Goal: Task Accomplishment & Management: Manage account settings

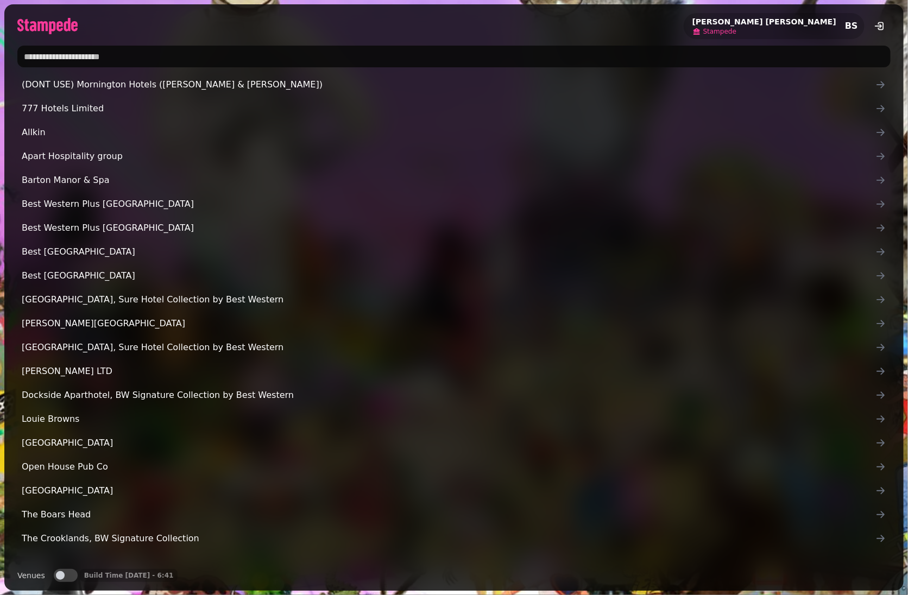
click at [737, 30] on span "Stampede" at bounding box center [719, 31] width 33 height 9
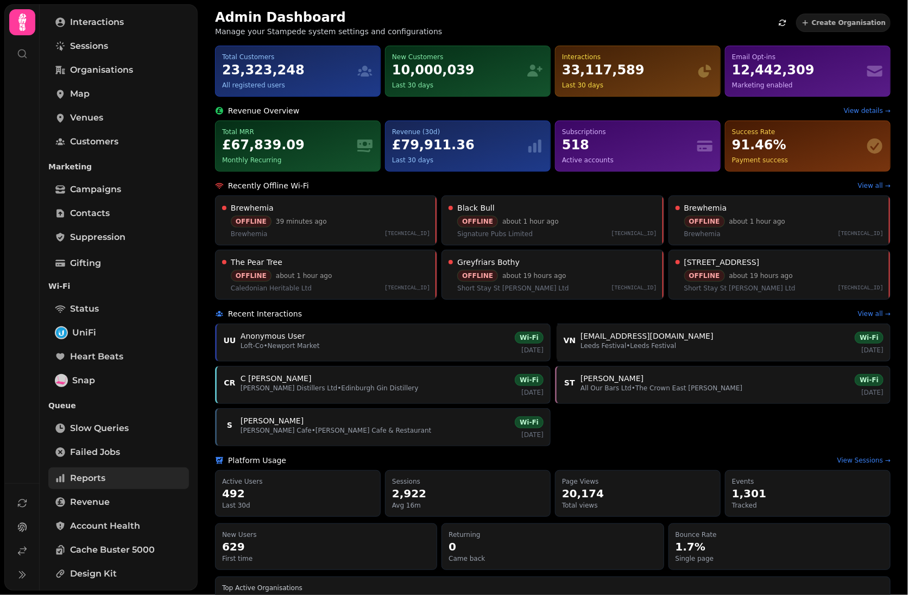
scroll to position [151, 0]
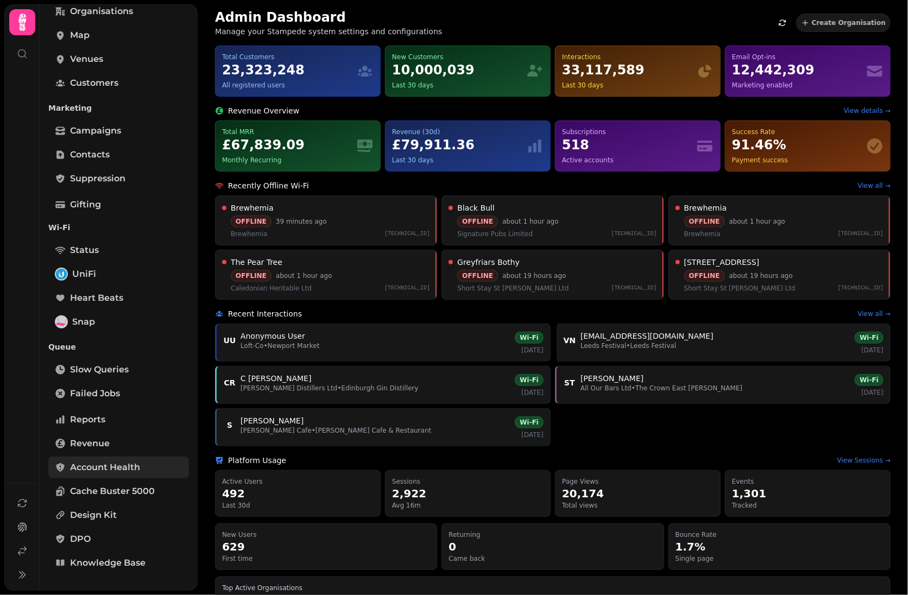
click at [101, 479] on div "Accounts Home Search Interactions Sessions Organisations Map Venues Customers M…" at bounding box center [119, 235] width 158 height 704
click at [98, 469] on span "Account Health" at bounding box center [105, 467] width 70 height 13
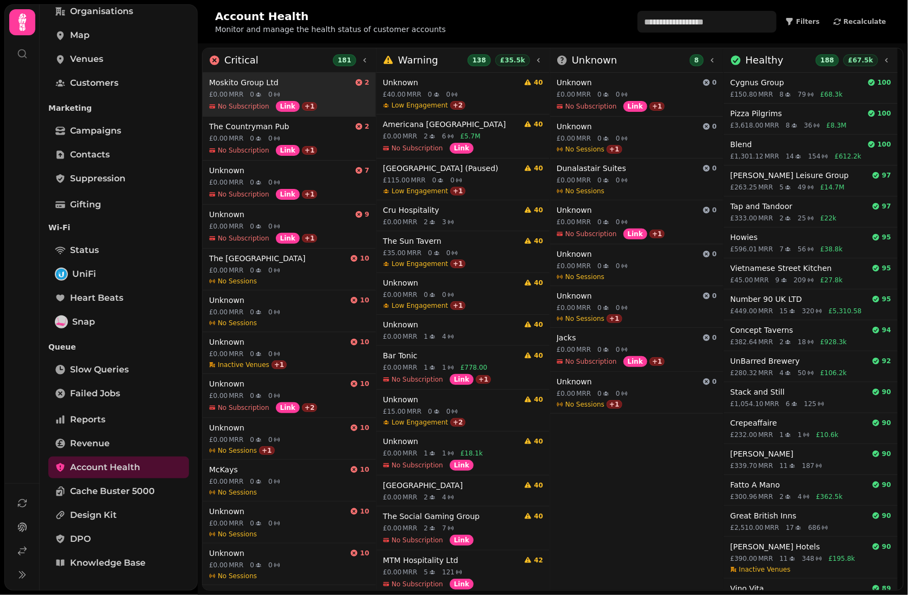
click at [296, 83] on h4 "Moskito Group Ltd" at bounding box center [280, 82] width 142 height 11
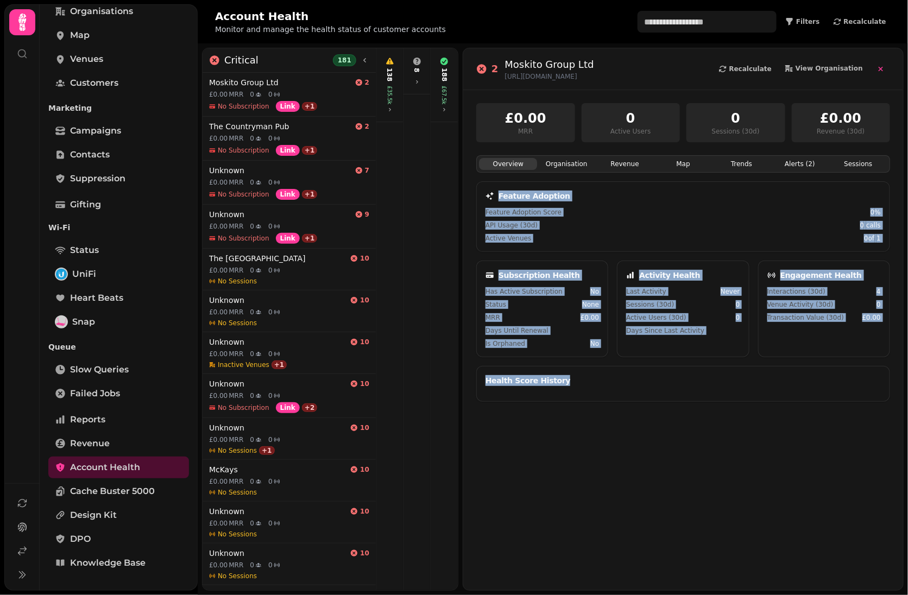
drag, startPoint x: 860, startPoint y: 426, endPoint x: 481, endPoint y: 196, distance: 444.1
click at [481, 196] on div "Overview Organisation Revenue Map Trends Alerts ( 2 ) Sessions Feature Adoption…" at bounding box center [683, 392] width 414 height 474
copy body "Feature Adoption Feature Adoption Score 0 % API Usage (30d) 0 calls Active Venu…"
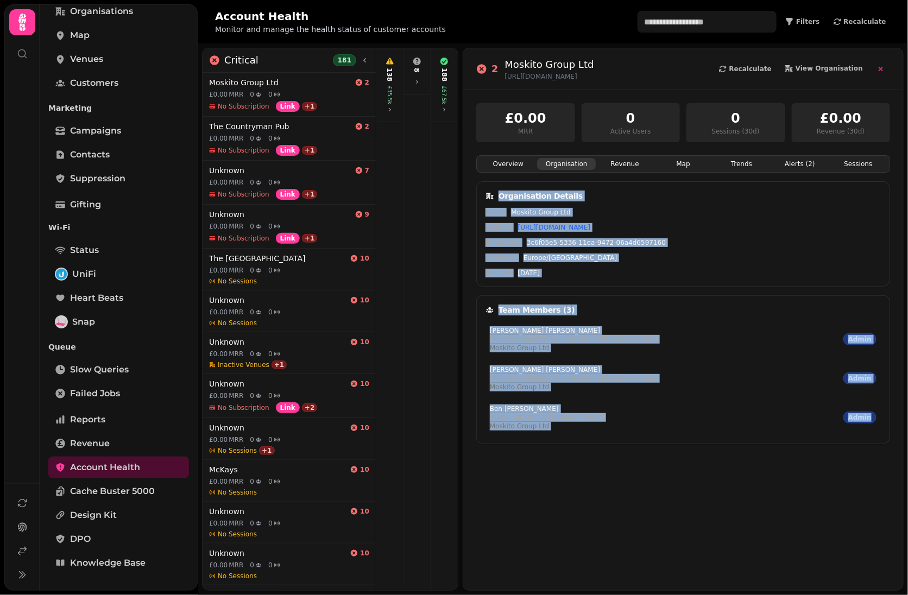
click at [556, 160] on button "Organisation" at bounding box center [566, 164] width 58 height 12
click at [710, 528] on div "Overview Organisation Revenue Map Trends Alerts ( 2 ) Sessions Organisation Det…" at bounding box center [683, 392] width 414 height 474
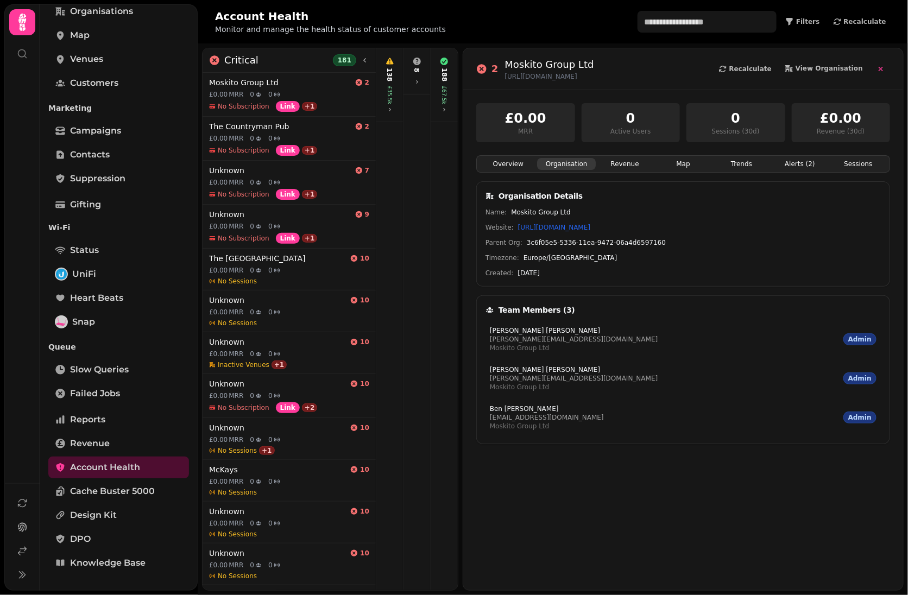
click at [682, 493] on div "Overview Organisation Revenue Map Trends Alerts ( 2 ) Sessions Organisation Det…" at bounding box center [683, 392] width 414 height 474
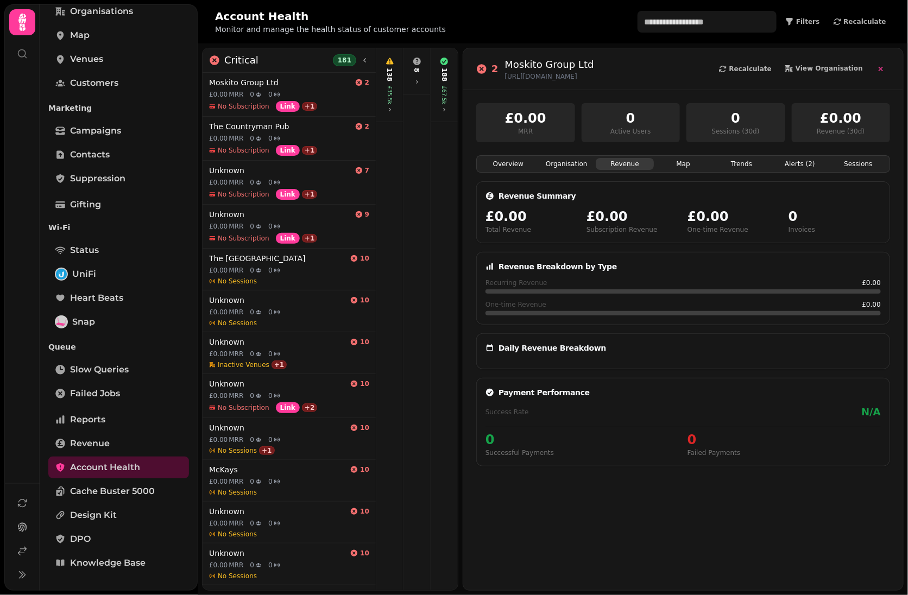
click at [617, 162] on button "Revenue" at bounding box center [625, 164] width 58 height 12
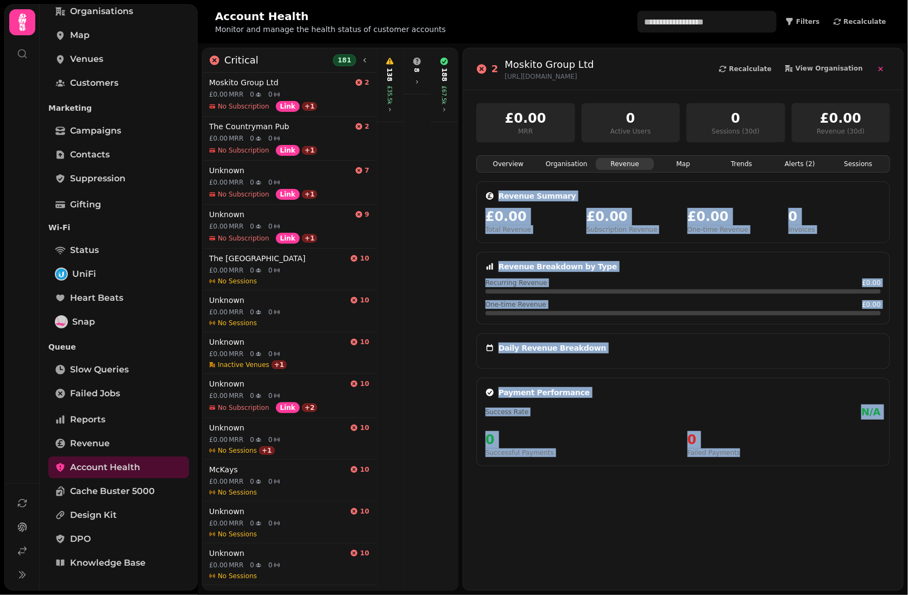
drag, startPoint x: 473, startPoint y: 187, endPoint x: 755, endPoint y: 479, distance: 405.7
click at [755, 479] on div "£0.00 MRR 0 Active Users 0 Sessions (30d) £0.00 Revenue (30d) Overview Organisa…" at bounding box center [683, 340] width 440 height 500
copy div "Revenue Summary £0.00 Total Revenue £0.00 Subscription Revenue £0.00 One-time R…"
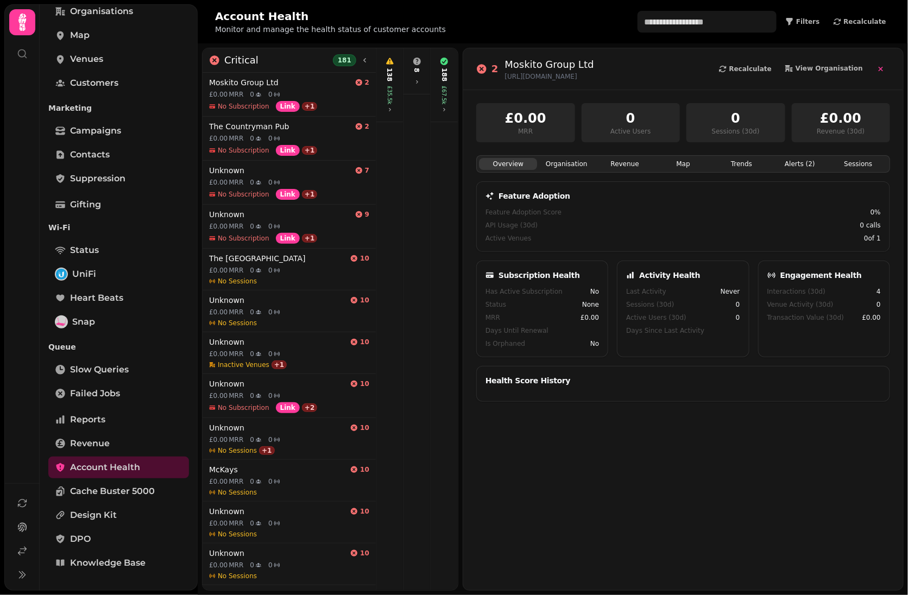
click at [504, 164] on button "Overview" at bounding box center [508, 164] width 58 height 12
click at [581, 167] on button "Organisation" at bounding box center [566, 164] width 58 height 12
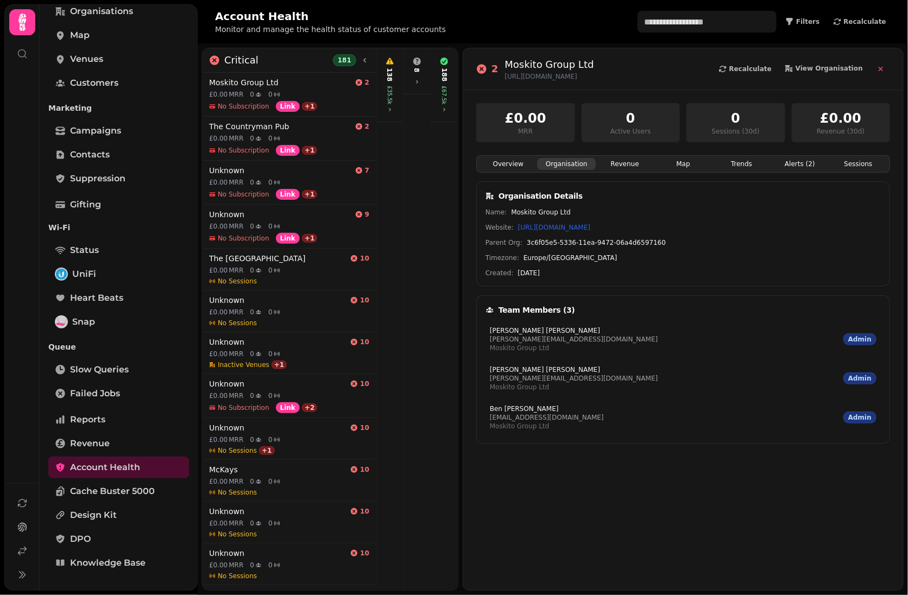
click at [640, 169] on button "Revenue" at bounding box center [625, 164] width 58 height 12
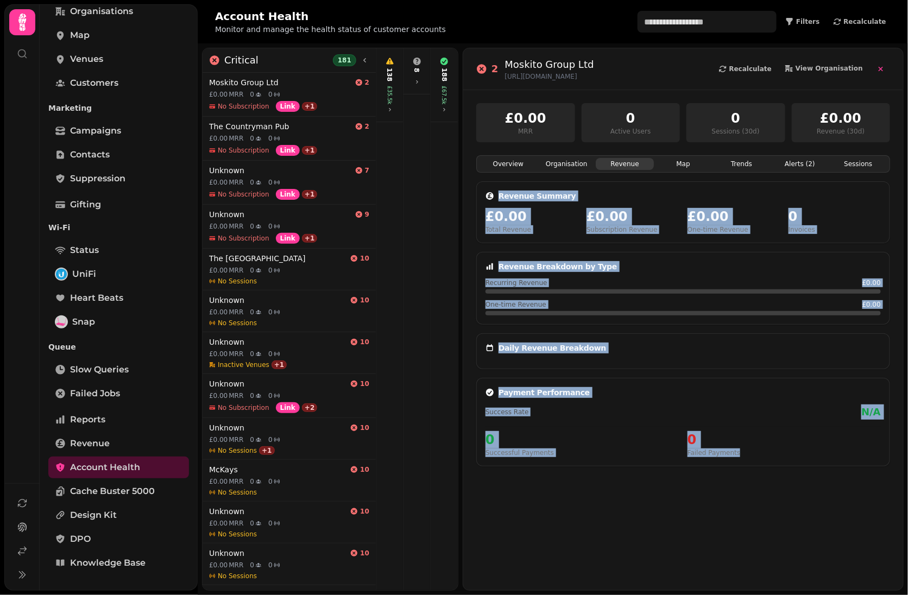
drag, startPoint x: 870, startPoint y: 488, endPoint x: 483, endPoint y: 183, distance: 492.6
click at [483, 183] on div "Overview Organisation Revenue Map Trends Alerts ( 2 ) Sessions Revenue Summary …" at bounding box center [683, 392] width 414 height 474
copy div "Revenue Summary £0.00 Total Revenue £0.00 Subscription Revenue £0.00 One-time R…"
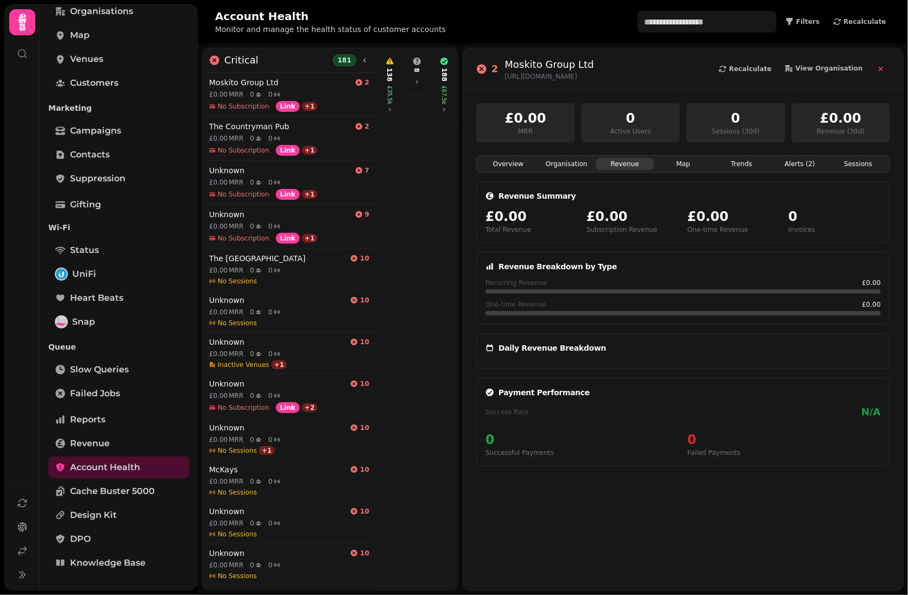
click at [664, 156] on div "Overview Organisation Revenue Map Trends Alerts ( 2 ) Sessions" at bounding box center [683, 163] width 414 height 17
click at [674, 162] on button "Map" at bounding box center [683, 164] width 58 height 12
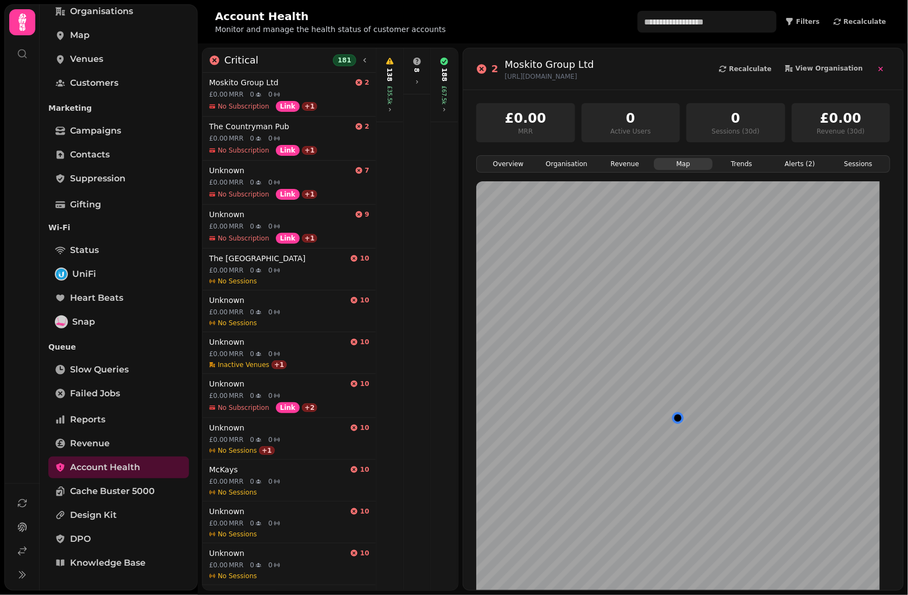
click at [733, 168] on button "Trends" at bounding box center [742, 164] width 58 height 12
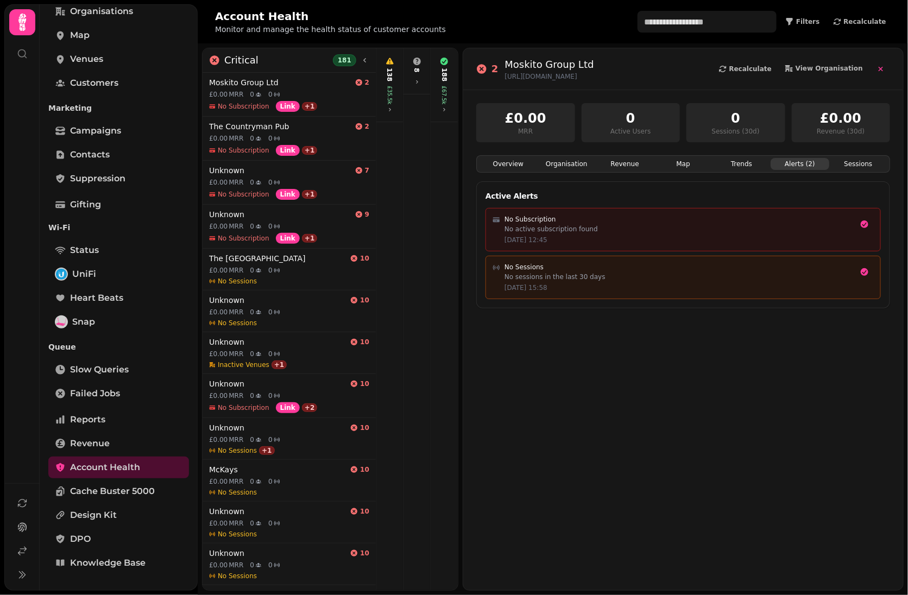
click at [786, 164] on button "Alerts ( 2 )" at bounding box center [800, 164] width 58 height 12
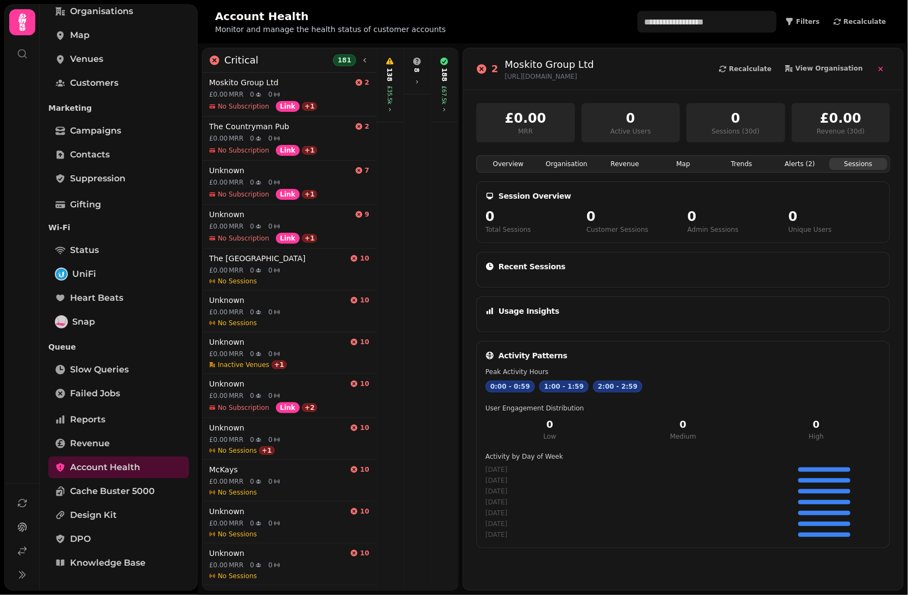
click at [852, 165] on button "Sessions" at bounding box center [858, 164] width 58 height 12
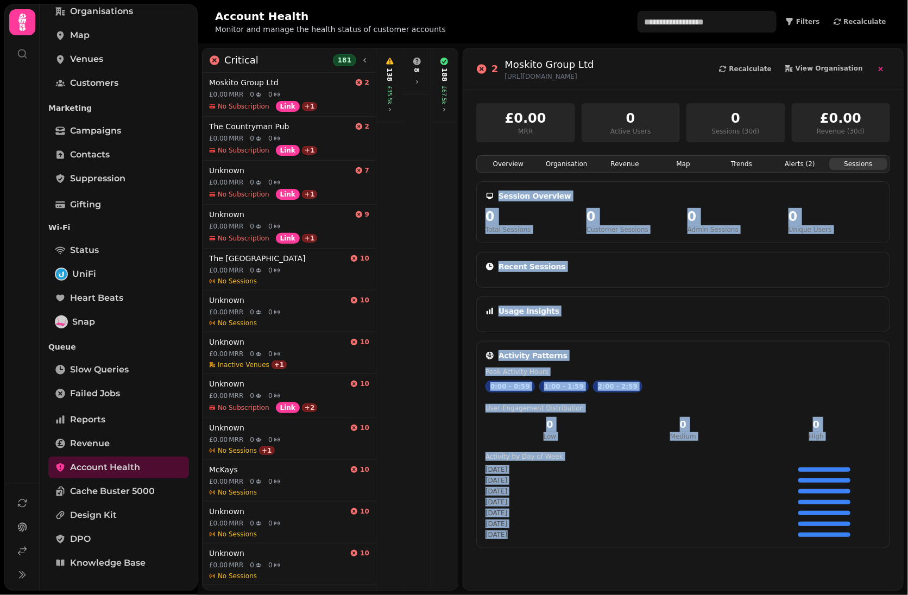
drag, startPoint x: 471, startPoint y: 188, endPoint x: 830, endPoint y: 556, distance: 514.4
click at [830, 556] on div "£0.00 MRR 0 Active Users 0 Sessions (30d) £0.00 Revenue (30d) Overview Organisa…" at bounding box center [683, 340] width 440 height 500
copy div "Session Overview 0 Total Sessions 0 Customer Sessions 0 Admin Sessions 0 Unique…"
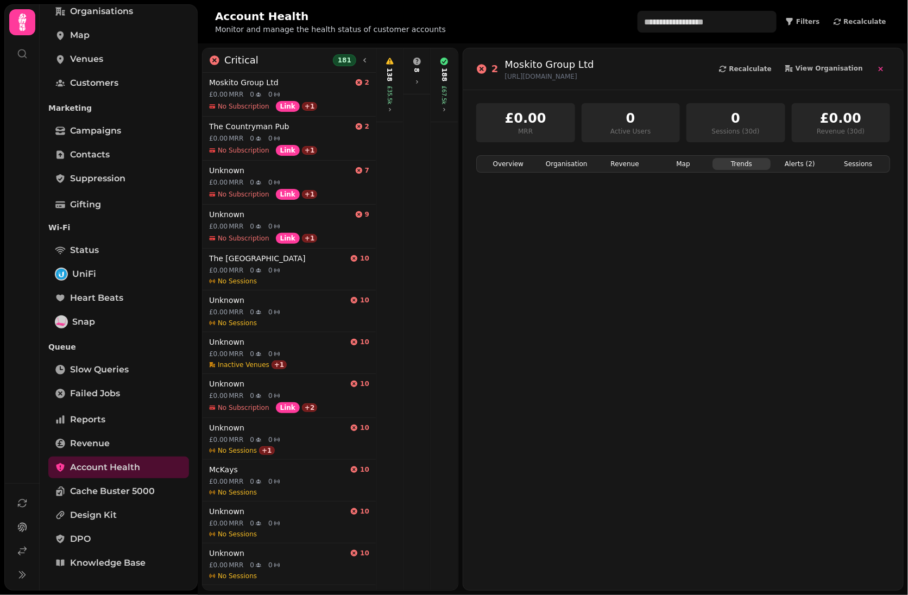
click at [722, 163] on button "Trends" at bounding box center [742, 164] width 58 height 12
click at [650, 170] on div "Overview Organisation Revenue Map Trends Alerts ( 2 ) Sessions" at bounding box center [683, 163] width 414 height 17
click at [684, 165] on button "Map" at bounding box center [683, 164] width 58 height 12
click at [715, 166] on button "Trends" at bounding box center [742, 164] width 58 height 12
click at [433, 97] on div "188 £67.5k" at bounding box center [444, 85] width 23 height 65
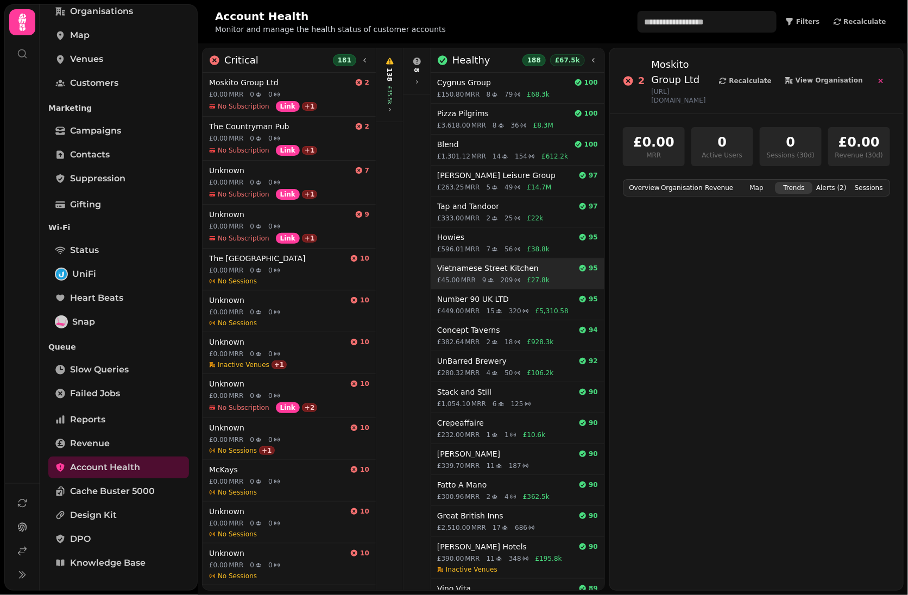
click at [492, 280] on icon at bounding box center [491, 280] width 7 height 7
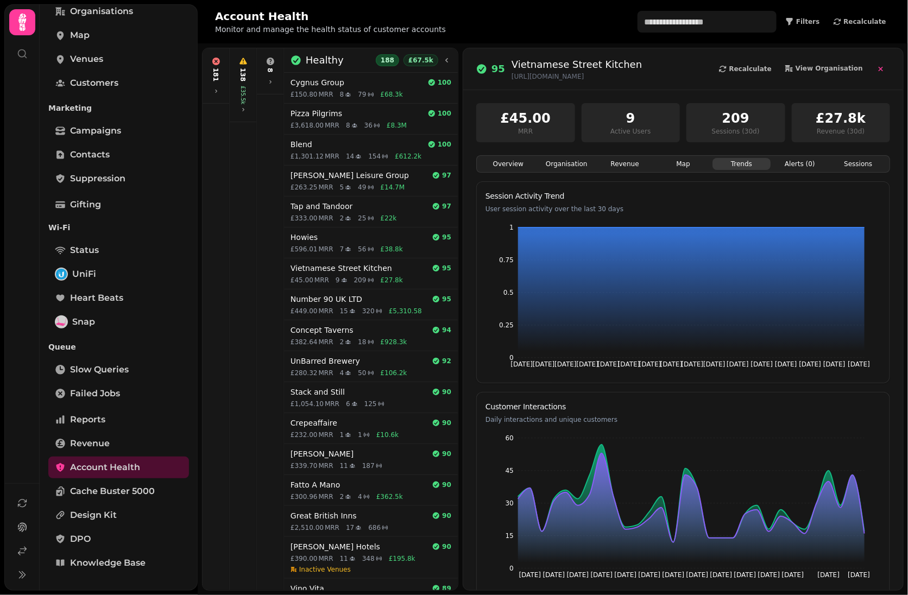
click at [635, 131] on p "Active Users" at bounding box center [631, 131] width 86 height 9
click at [772, 129] on div "209 Sessions (30d)" at bounding box center [736, 122] width 99 height 39
click at [849, 129] on p "Revenue (30d)" at bounding box center [842, 131] width 86 height 9
click at [844, 164] on button "Sessions" at bounding box center [858, 164] width 58 height 12
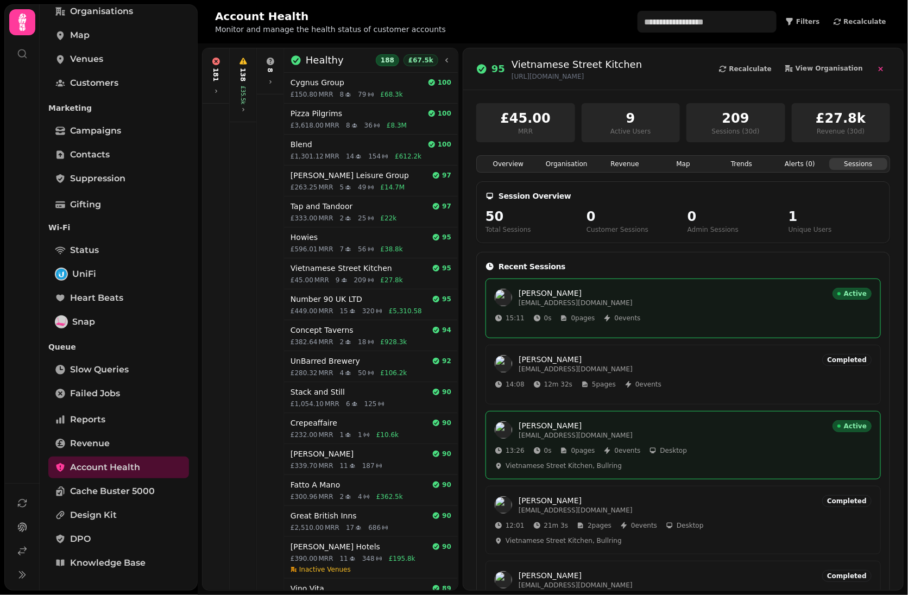
click at [791, 167] on button "Alerts ( 0 )" at bounding box center [800, 164] width 58 height 12
click at [845, 161] on button "Sessions" at bounding box center [858, 164] width 58 height 12
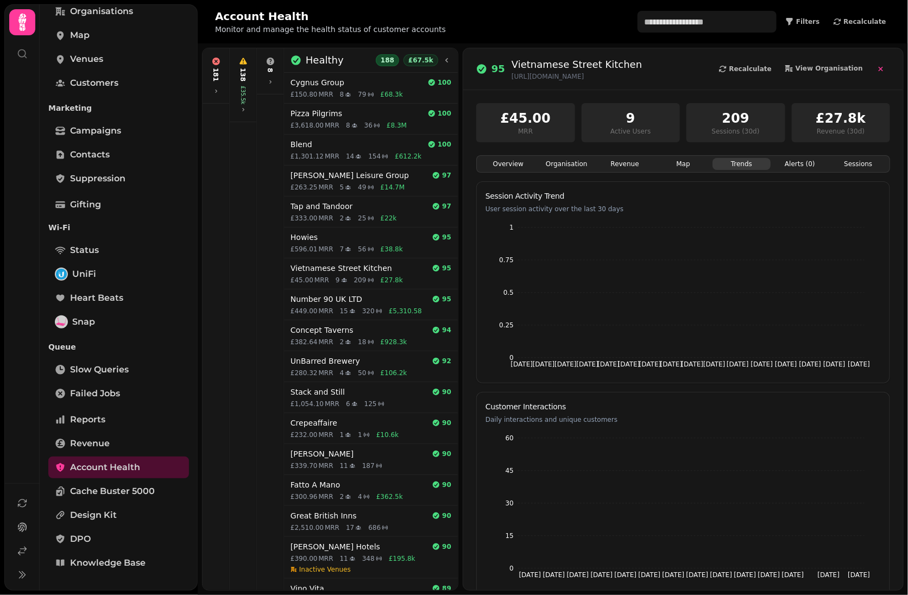
click at [733, 166] on button "Trends" at bounding box center [742, 164] width 58 height 12
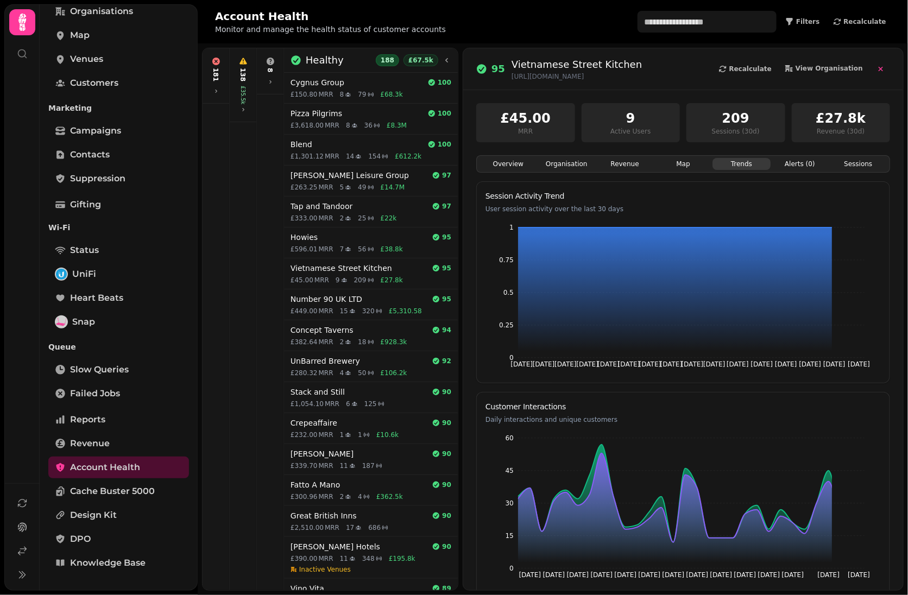
click at [624, 167] on button "Revenue" at bounding box center [625, 164] width 58 height 12
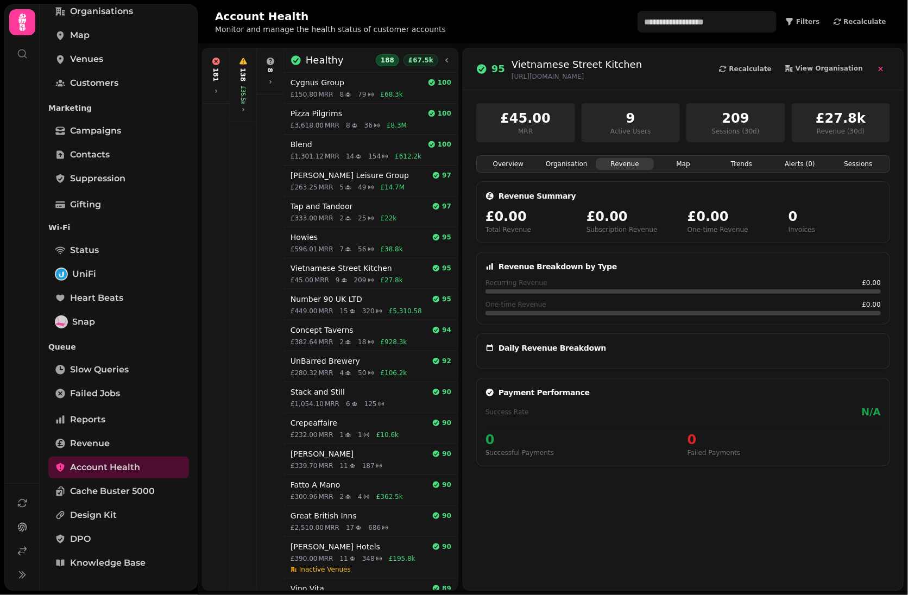
click at [690, 167] on button "Map" at bounding box center [683, 164] width 58 height 12
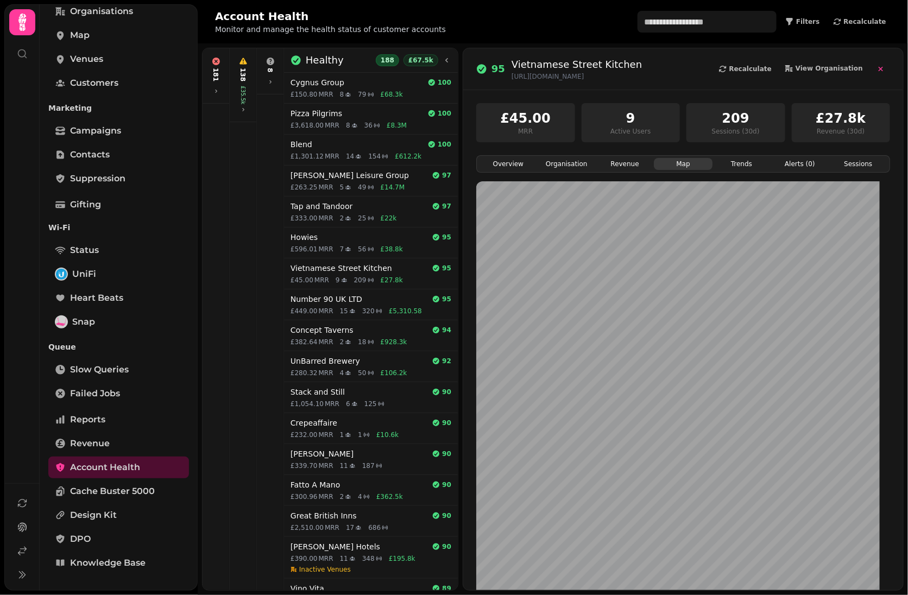
click at [547, 166] on button "Organisation" at bounding box center [566, 164] width 58 height 12
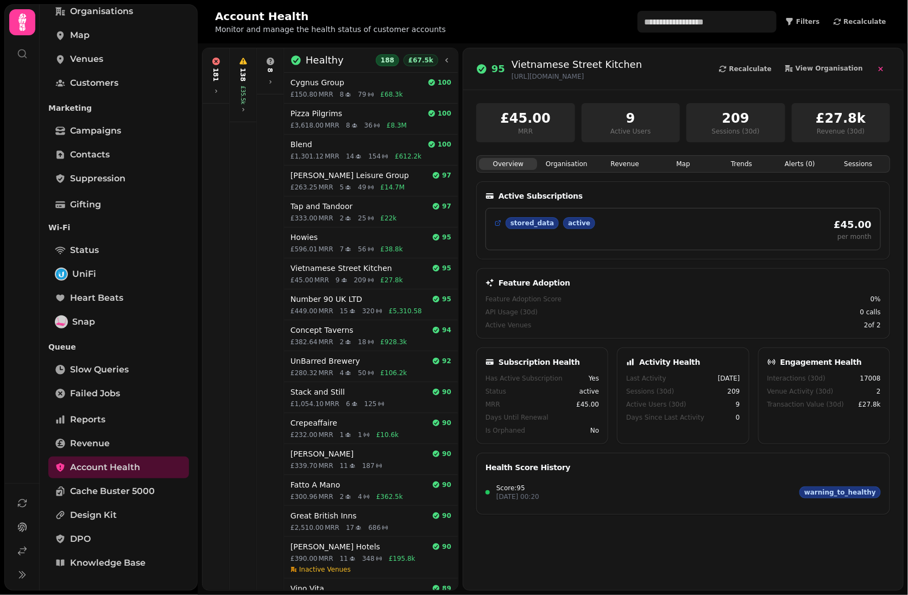
click at [483, 165] on button "Overview" at bounding box center [508, 164] width 58 height 12
click at [559, 164] on button "Organisation" at bounding box center [566, 164] width 58 height 12
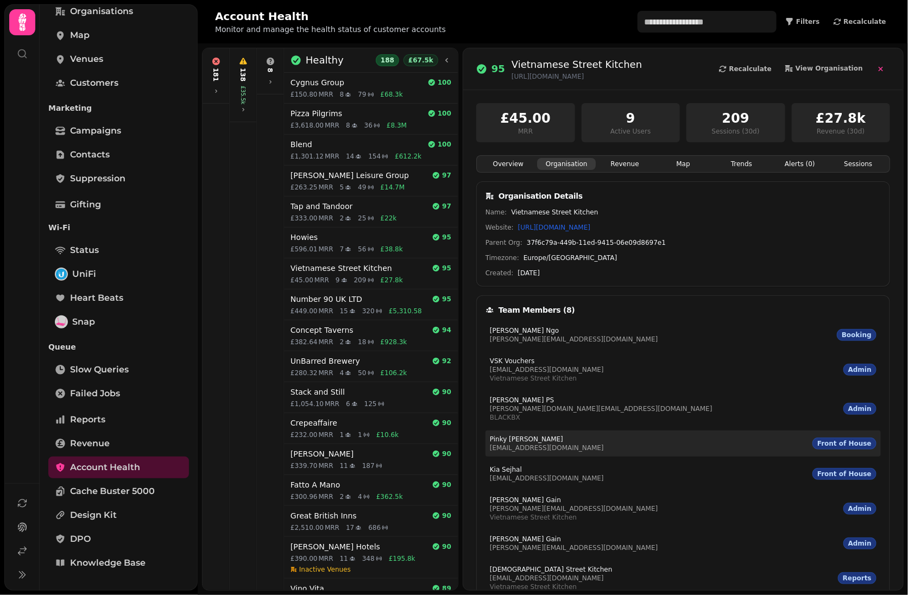
click at [514, 441] on p "[PERSON_NAME]" at bounding box center [547, 439] width 114 height 9
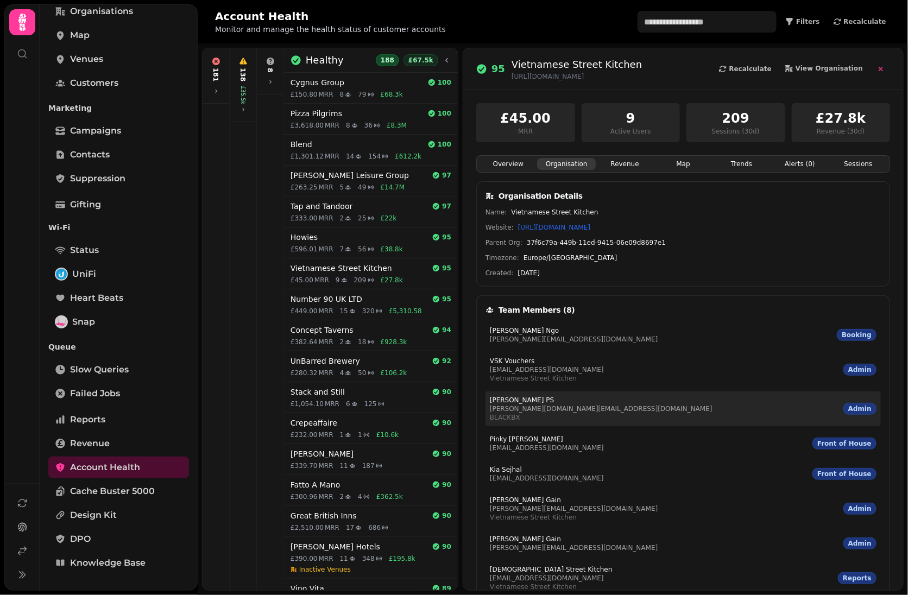
click at [539, 406] on p "[PERSON_NAME][DOMAIN_NAME][EMAIL_ADDRESS][DOMAIN_NAME]" at bounding box center [601, 409] width 223 height 9
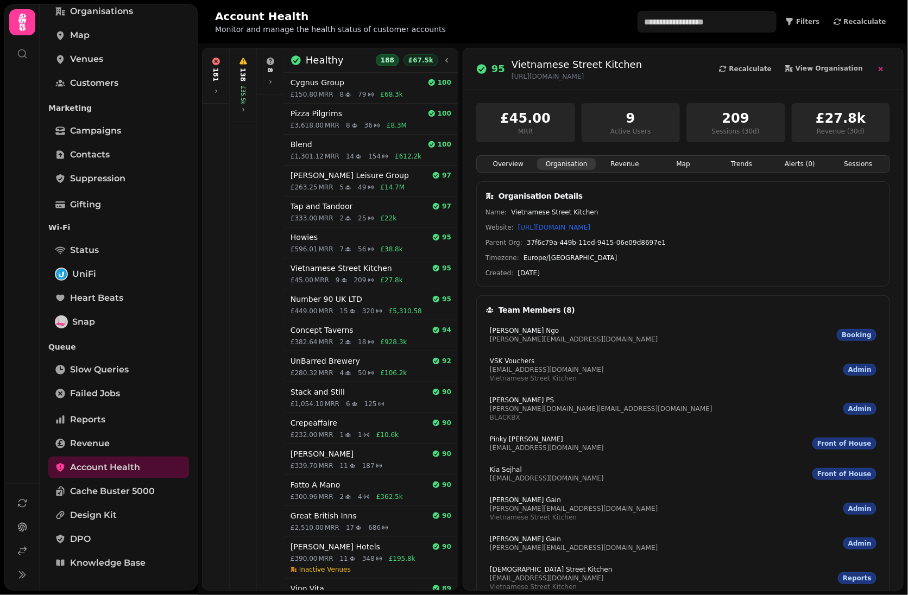
click at [600, 318] on div "Team Members ( 8 )" at bounding box center [683, 309] width 413 height 26
click at [649, 452] on div "[PERSON_NAME] [PERSON_NAME][EMAIL_ADDRESS][DOMAIN_NAME] Front of House" at bounding box center [683, 444] width 395 height 26
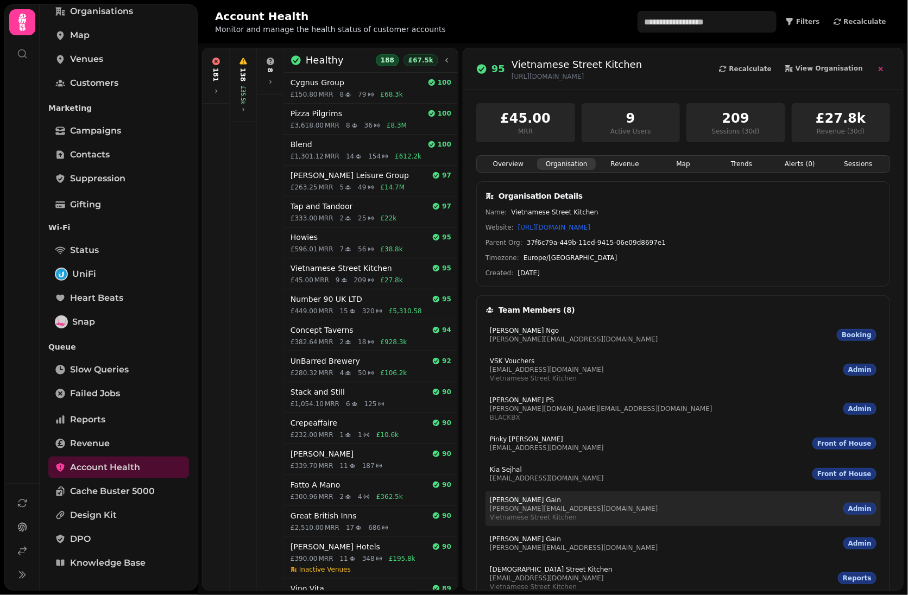
click at [609, 505] on div "[PERSON_NAME] [PERSON_NAME][EMAIL_ADDRESS][DOMAIN_NAME] Vietnamese Street Kitch…" at bounding box center [683, 509] width 395 height 35
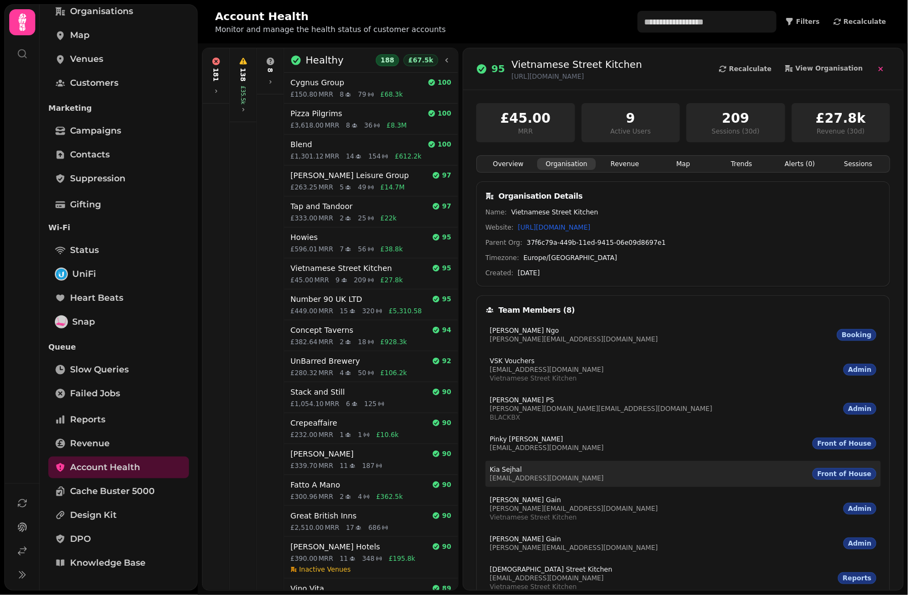
scroll to position [60, 0]
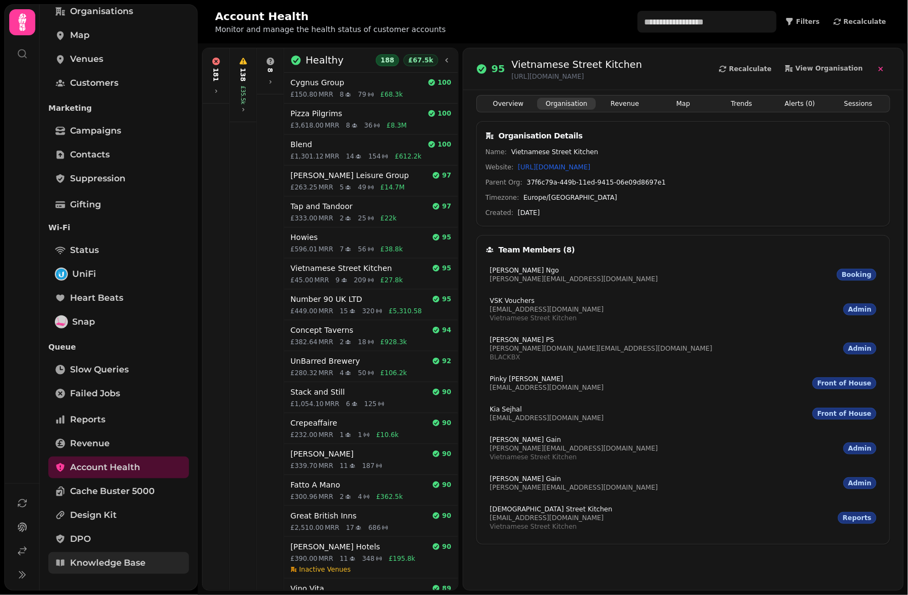
click at [112, 559] on span "Knowledge Base" at bounding box center [108, 563] width 76 height 13
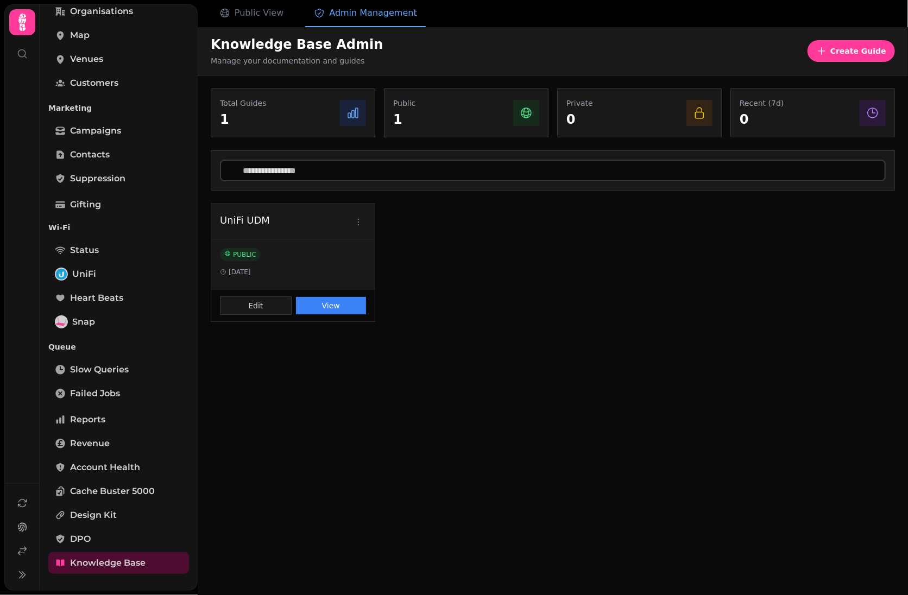
click at [430, 115] on div "Public 1" at bounding box center [466, 113] width 146 height 30
click at [613, 114] on div "Private 0" at bounding box center [640, 113] width 146 height 30
click at [747, 123] on p "0" at bounding box center [762, 119] width 45 height 17
click at [305, 308] on button "View" at bounding box center [331, 305] width 71 height 17
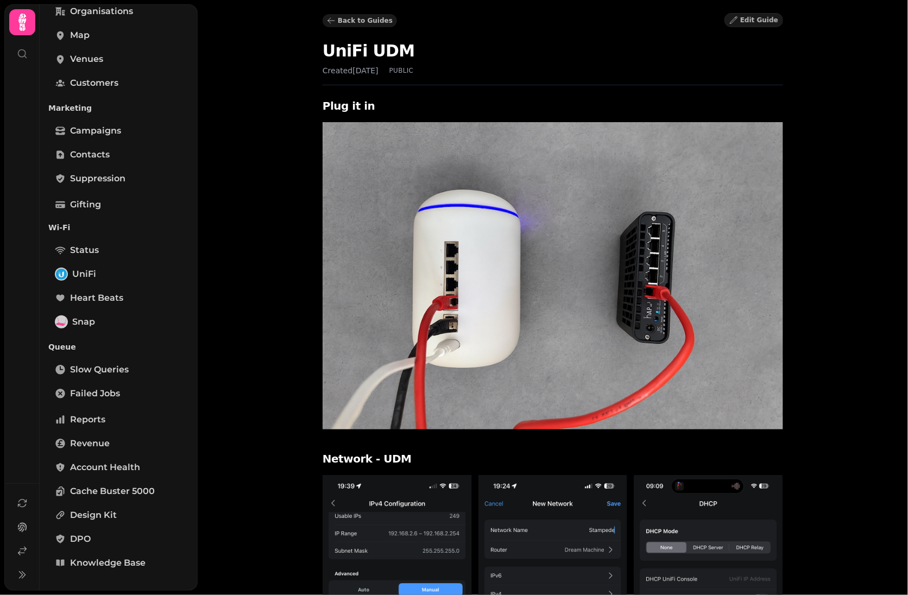
click at [343, 17] on span "Back to Guides" at bounding box center [365, 20] width 55 height 7
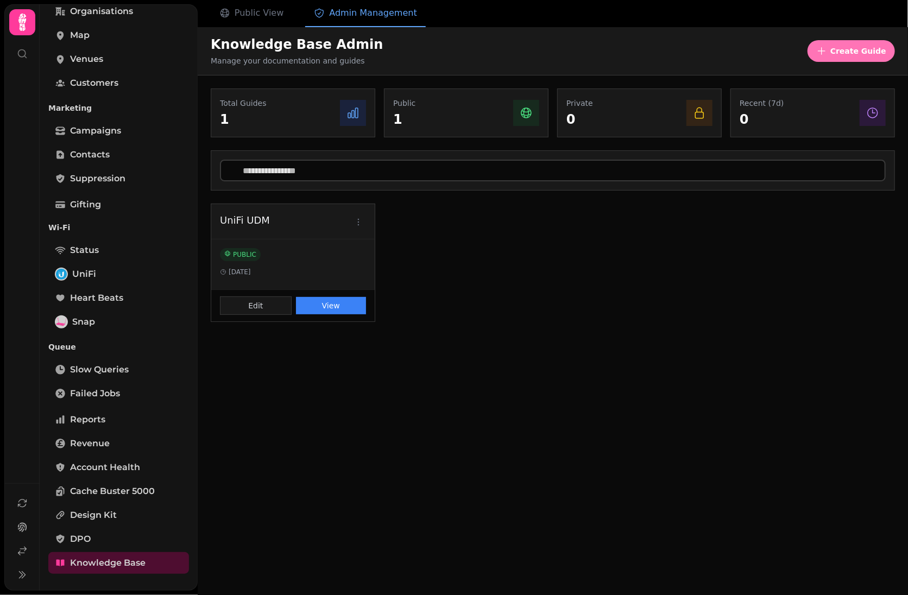
click at [839, 47] on span "Create Guide" at bounding box center [859, 51] width 56 height 8
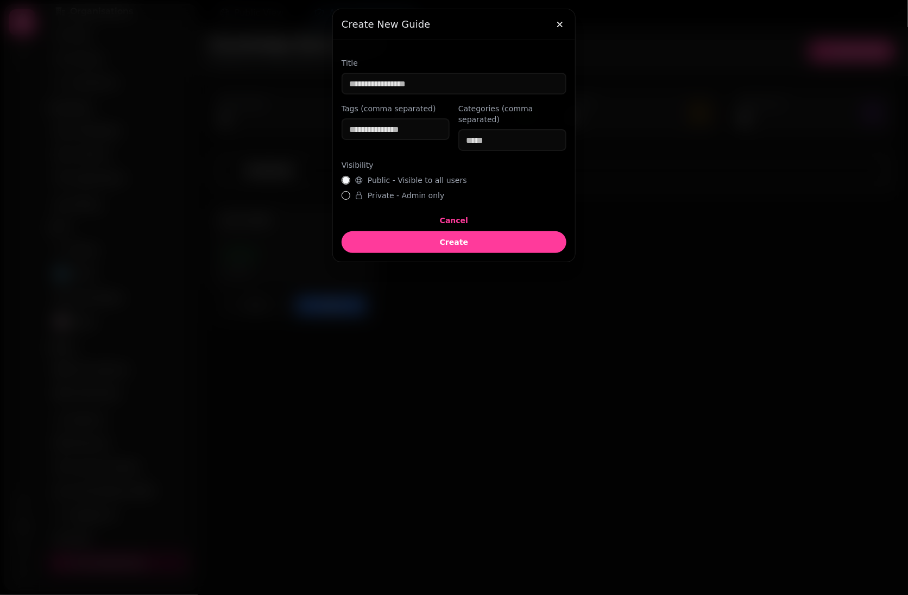
click at [375, 202] on div "Title Tags (comma separated) Categories (comma separated) Visibility Public - V…" at bounding box center [454, 129] width 225 height 161
click at [370, 198] on label "Private - Admin only" at bounding box center [400, 195] width 90 height 11
click at [350, 198] on button "Private - Admin only" at bounding box center [346, 195] width 9 height 9
click at [373, 82] on input "Title" at bounding box center [454, 84] width 225 height 22
type input "**********"
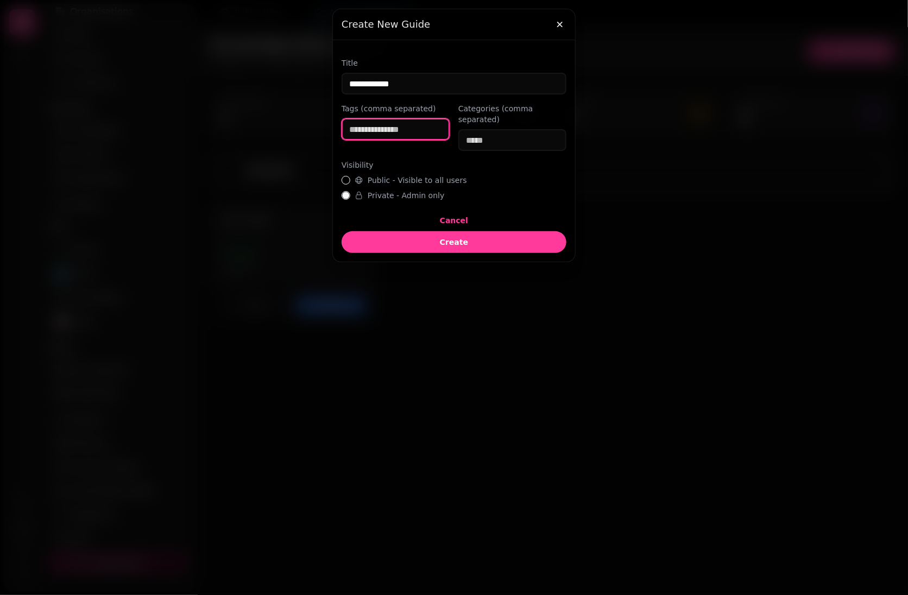
click at [392, 129] on input "Tags (comma separated)" at bounding box center [396, 129] width 108 height 22
type input "**********"
click at [528, 153] on div "**********" at bounding box center [454, 129] width 225 height 161
click at [508, 135] on input "Categories (comma separated)" at bounding box center [512, 140] width 108 height 22
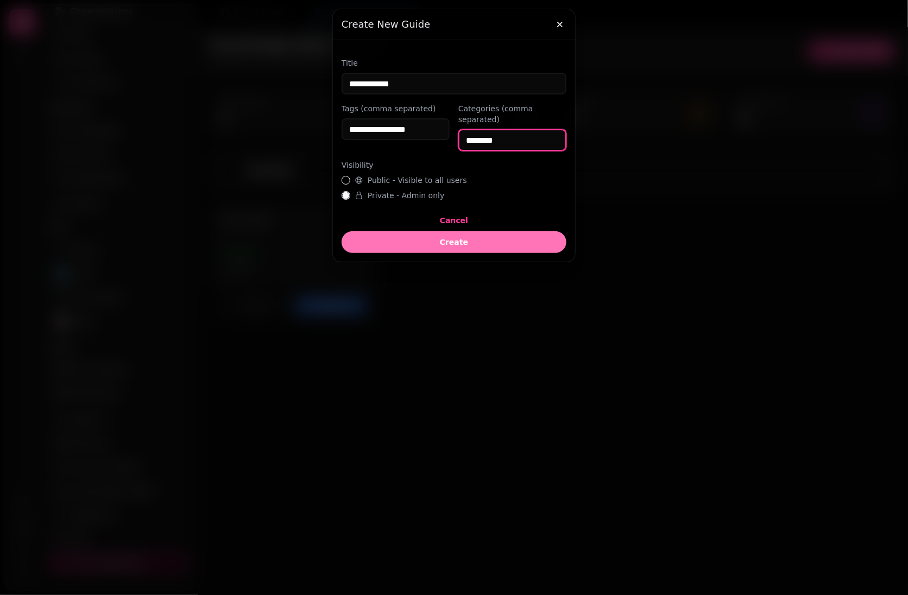
type input "********"
click at [461, 239] on span "Create" at bounding box center [454, 242] width 208 height 8
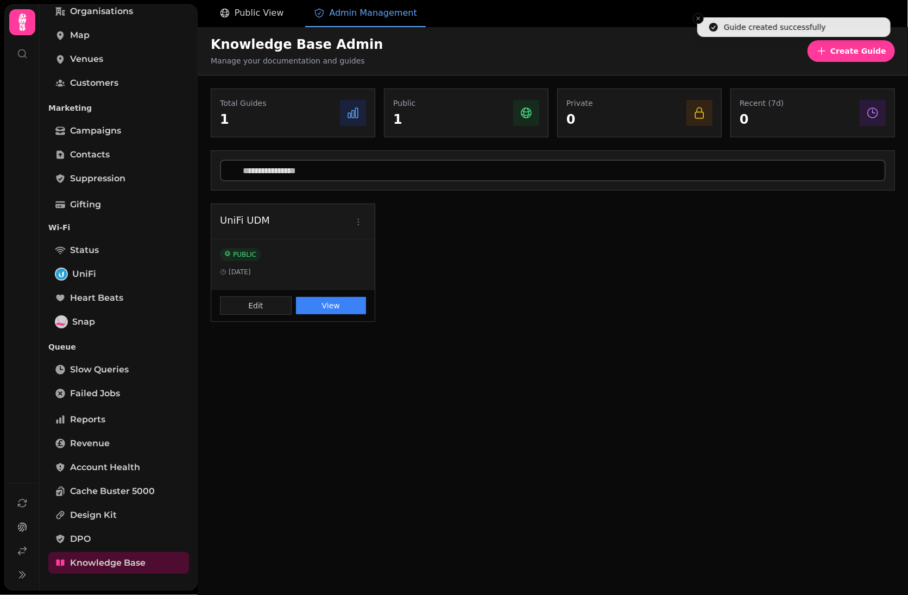
click at [267, 15] on span "Public View" at bounding box center [259, 13] width 49 height 13
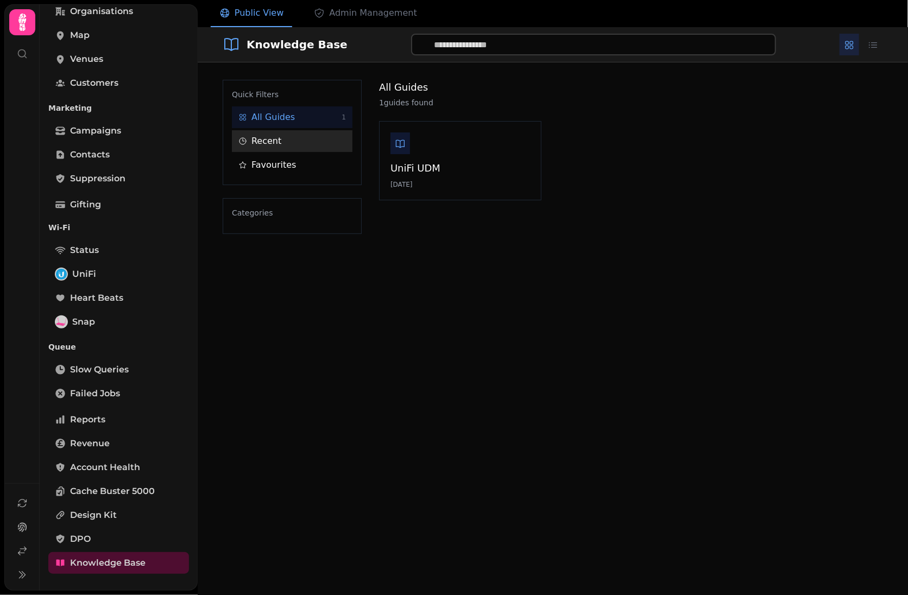
click at [280, 138] on button "Recent" at bounding box center [292, 141] width 121 height 22
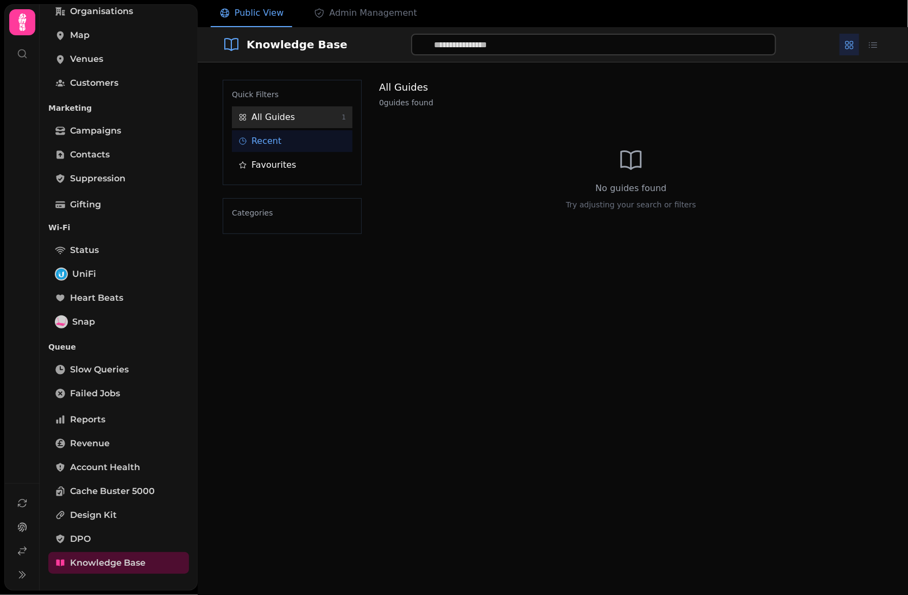
click at [301, 114] on button "All Guides 1" at bounding box center [292, 117] width 121 height 22
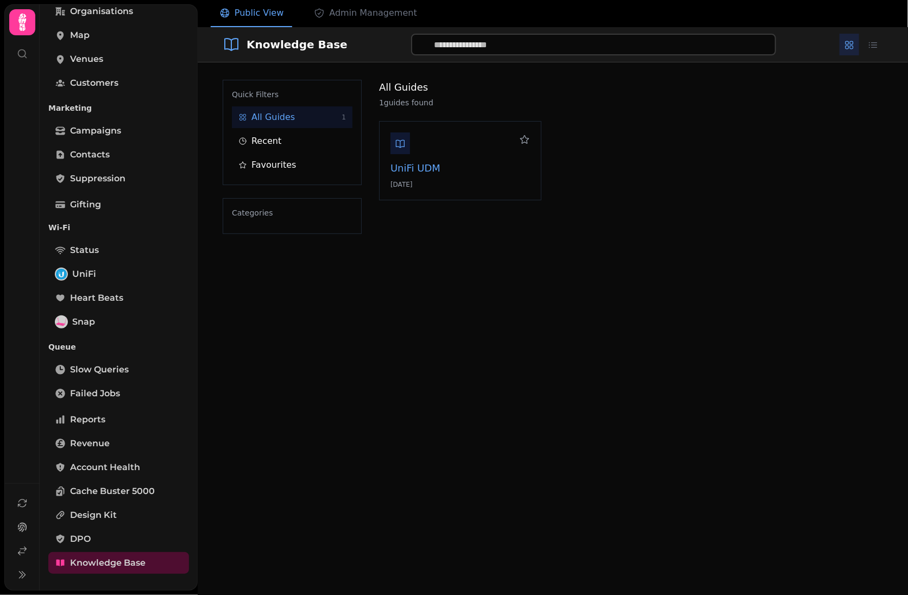
click at [467, 179] on link "UniFi UDM [DATE]" at bounding box center [461, 161] width 140 height 56
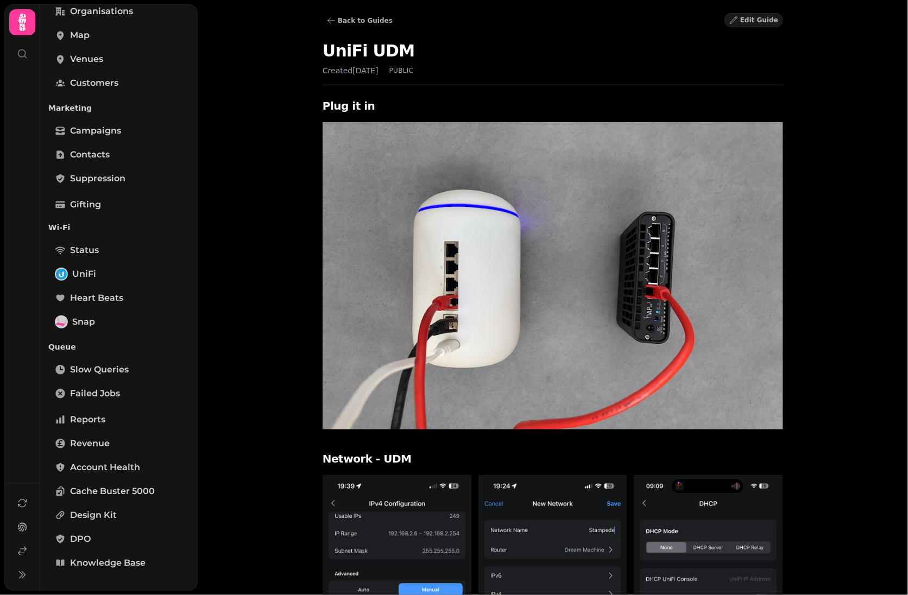
click at [356, 27] on div "Back to Guides Edit Guide" at bounding box center [553, 20] width 461 height 15
click at [355, 20] on span "Back to Guides" at bounding box center [365, 20] width 55 height 7
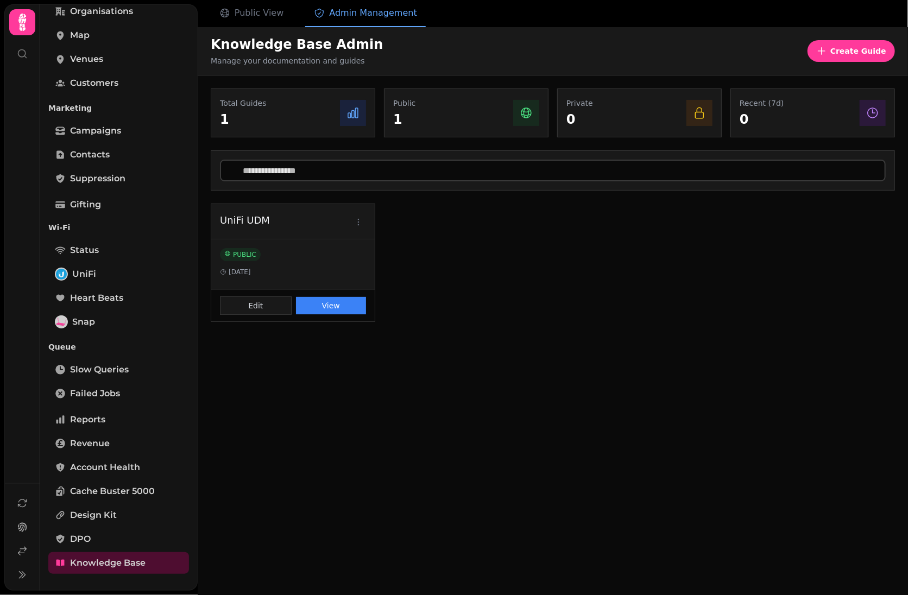
click at [452, 104] on div "Public 1" at bounding box center [466, 113] width 146 height 30
click at [394, 208] on div "UniFi UDM PUBLIC [DATE] Edit View" at bounding box center [553, 263] width 684 height 118
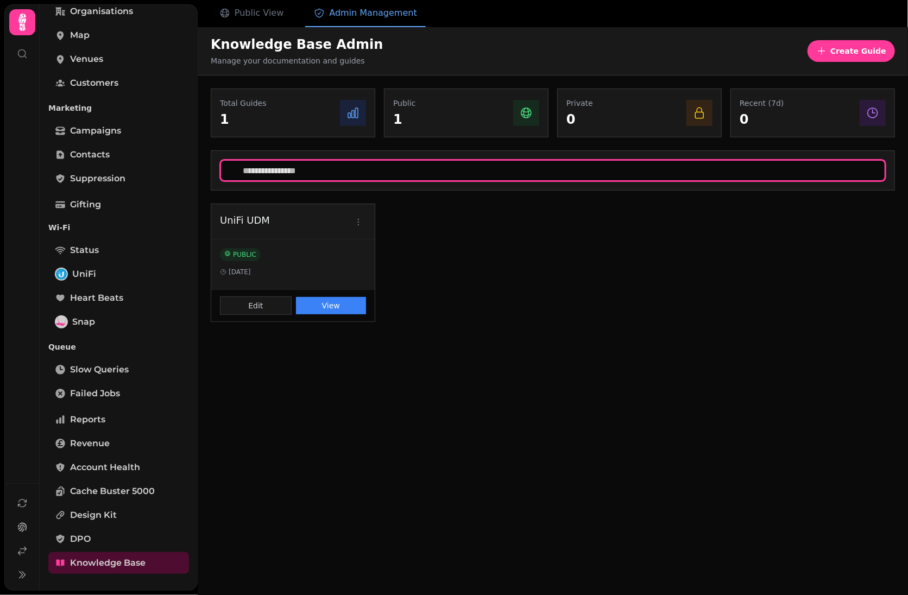
click at [305, 169] on input "text" at bounding box center [553, 171] width 666 height 22
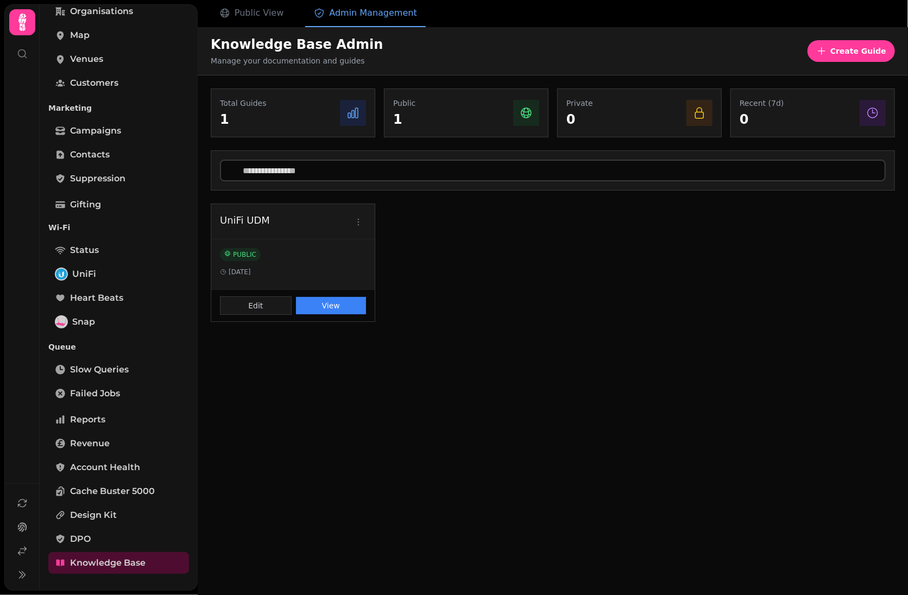
click at [266, 27] on div "Knowledge Base Admin Manage your documentation and guides Create Guide" at bounding box center [553, 51] width 711 height 48
click at [355, 17] on span "Admin Management" at bounding box center [372, 13] width 87 height 13
click at [232, 21] on button "Public View" at bounding box center [251, 13] width 81 height 27
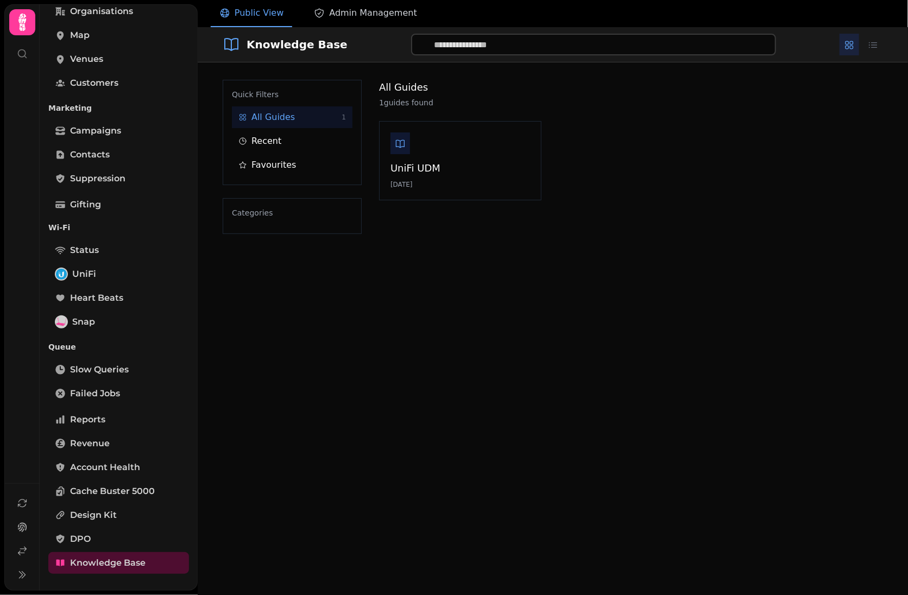
click at [368, 14] on span "Admin Management" at bounding box center [372, 13] width 87 height 13
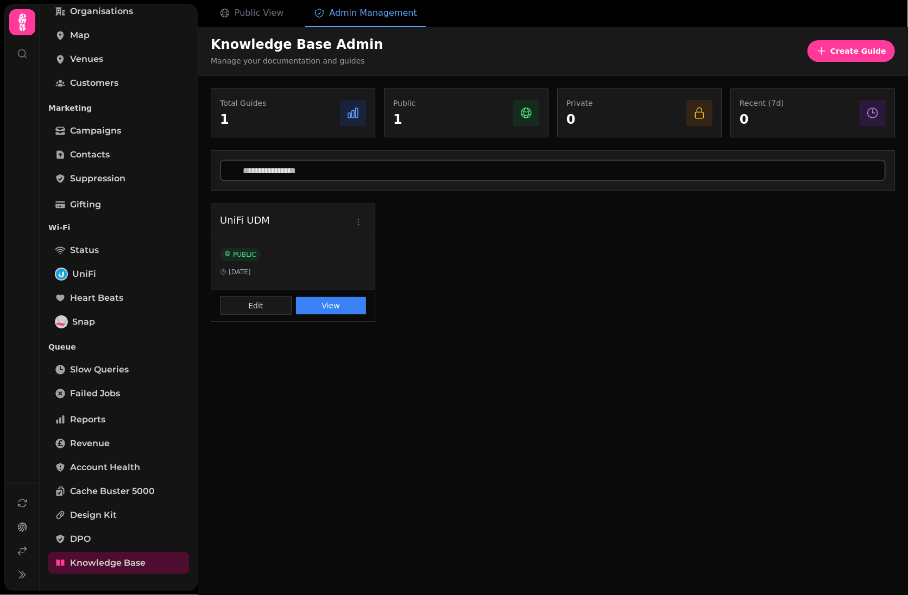
click at [631, 300] on div "UniFi UDM PUBLIC [DATE] Edit View" at bounding box center [553, 263] width 684 height 118
click at [386, 105] on div "Public 1" at bounding box center [466, 113] width 165 height 49
click at [261, 116] on p "1" at bounding box center [243, 119] width 47 height 17
click at [86, 463] on span "Account Health" at bounding box center [105, 467] width 70 height 13
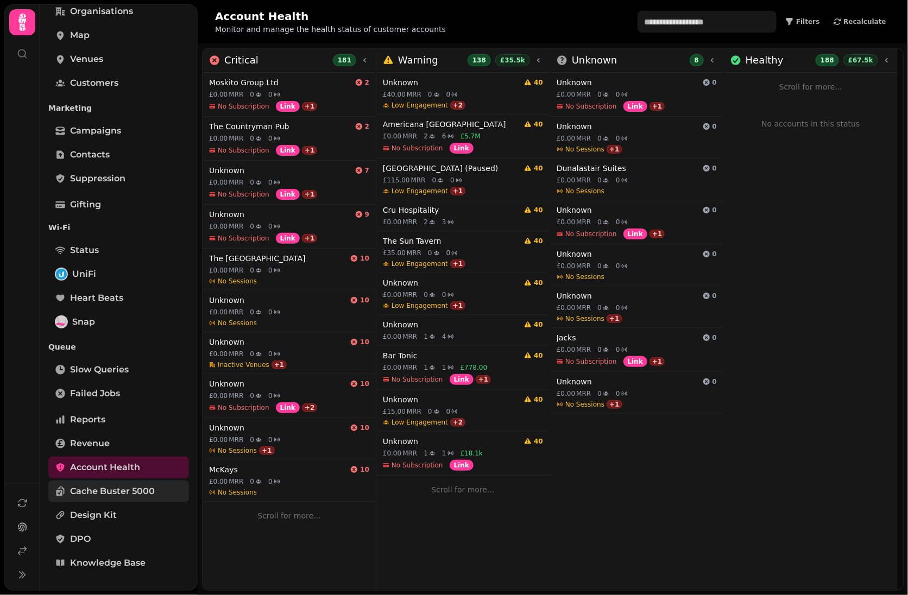
click at [93, 498] on link "Cache Buster 5000" at bounding box center [118, 492] width 141 height 22
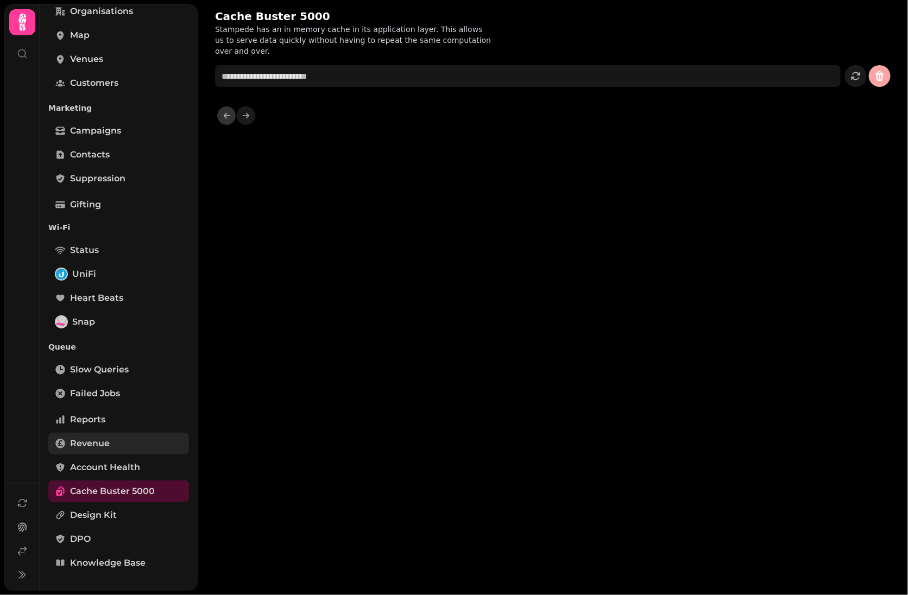
click at [89, 433] on link "Revenue" at bounding box center [118, 444] width 141 height 22
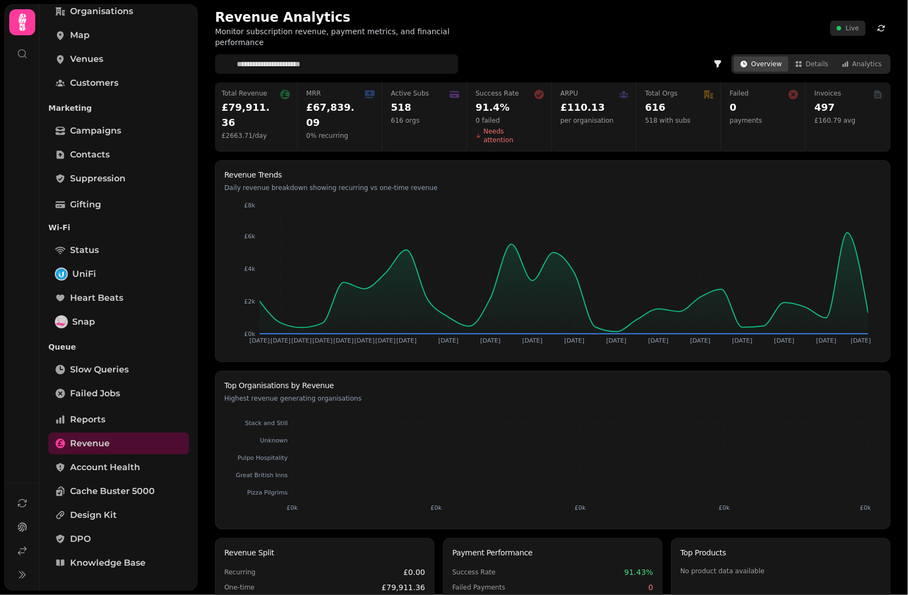
click at [850, 114] on div "Invoices 497 £160.79 avg" at bounding box center [849, 117] width 83 height 69
click at [805, 56] on button "Details" at bounding box center [812, 63] width 47 height 15
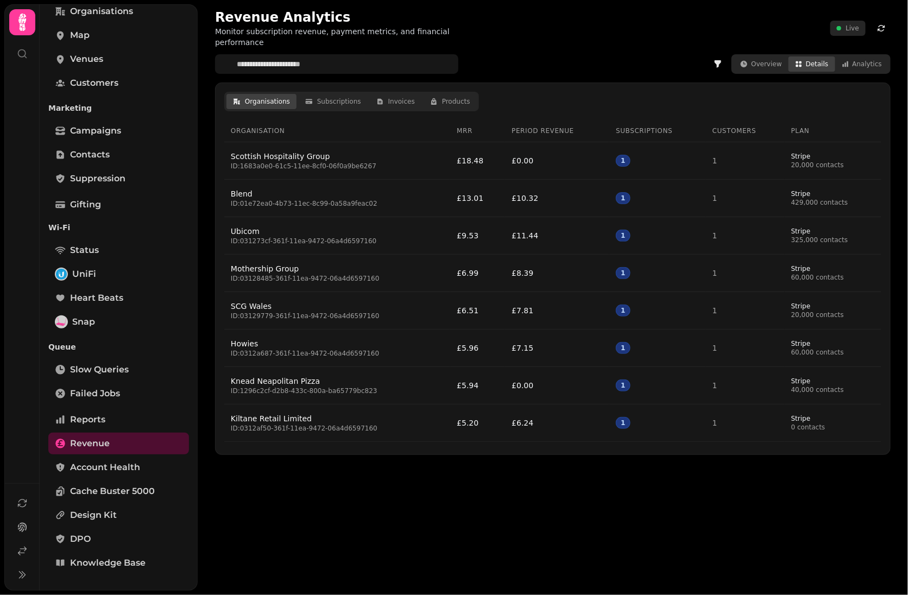
click at [867, 67] on div "Revenue Analytics Monitor subscription revenue, payment metrics, and financial …" at bounding box center [553, 232] width 676 height 447
click at [864, 61] on div "Overview Details Analytics" at bounding box center [811, 64] width 159 height 20
click at [757, 56] on button "Overview" at bounding box center [761, 63] width 55 height 15
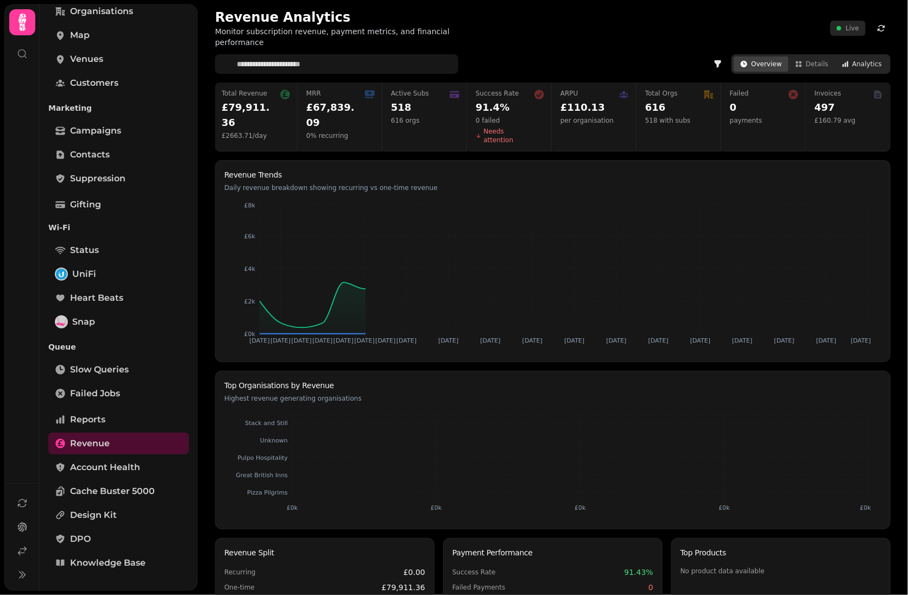
click at [875, 56] on button "Analytics" at bounding box center [862, 63] width 54 height 15
select select "**"
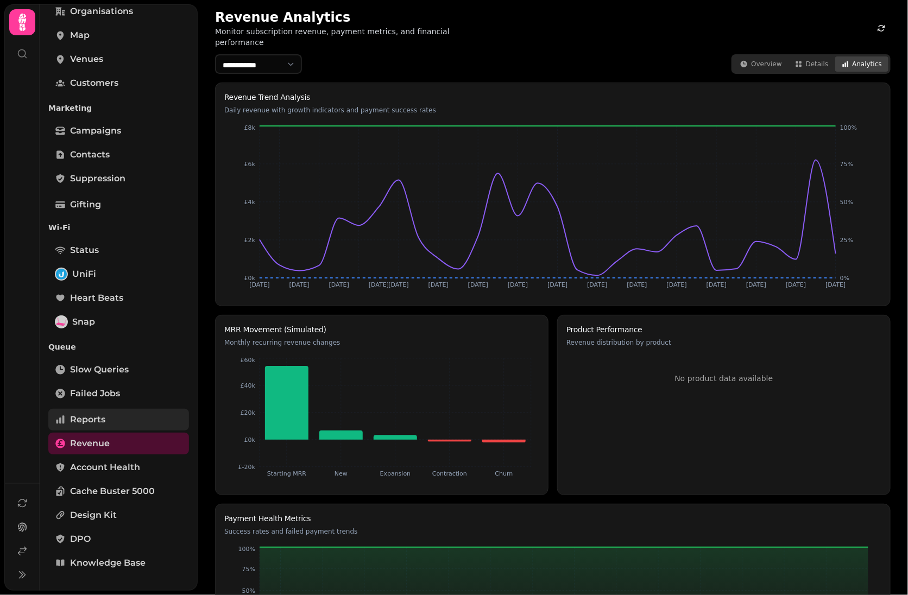
click at [97, 418] on span "Reports" at bounding box center [87, 419] width 35 height 13
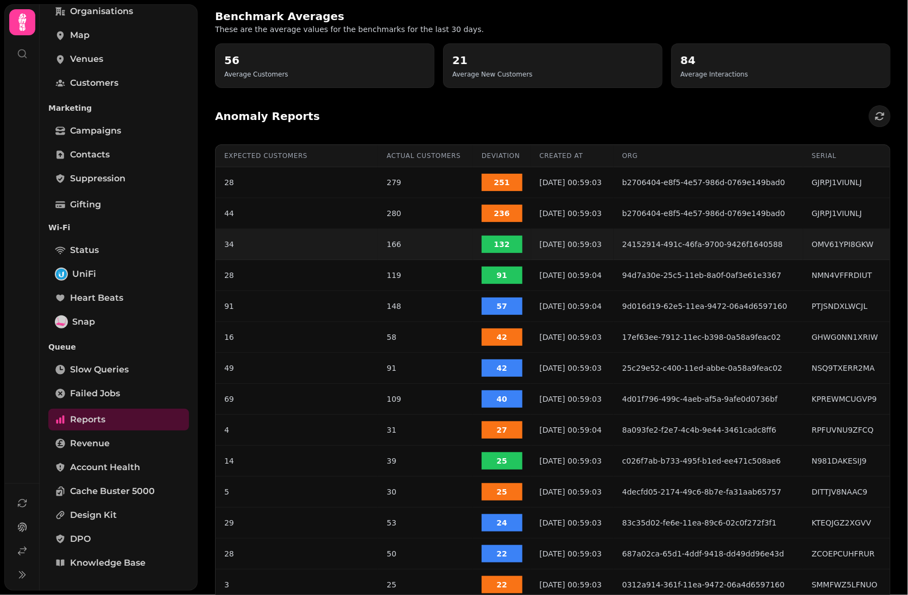
click at [487, 241] on span "132" at bounding box center [502, 244] width 41 height 17
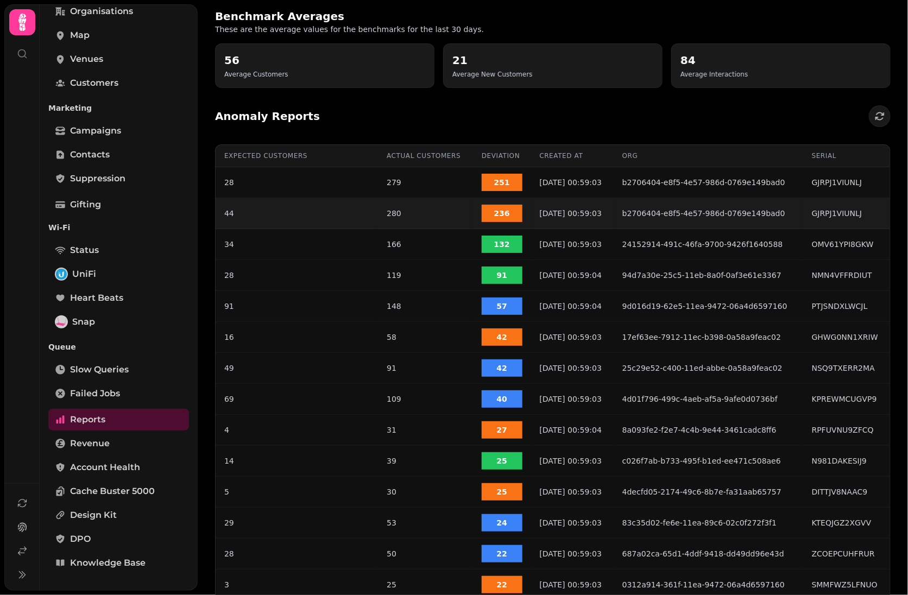
click at [491, 221] on span "236" at bounding box center [502, 213] width 41 height 17
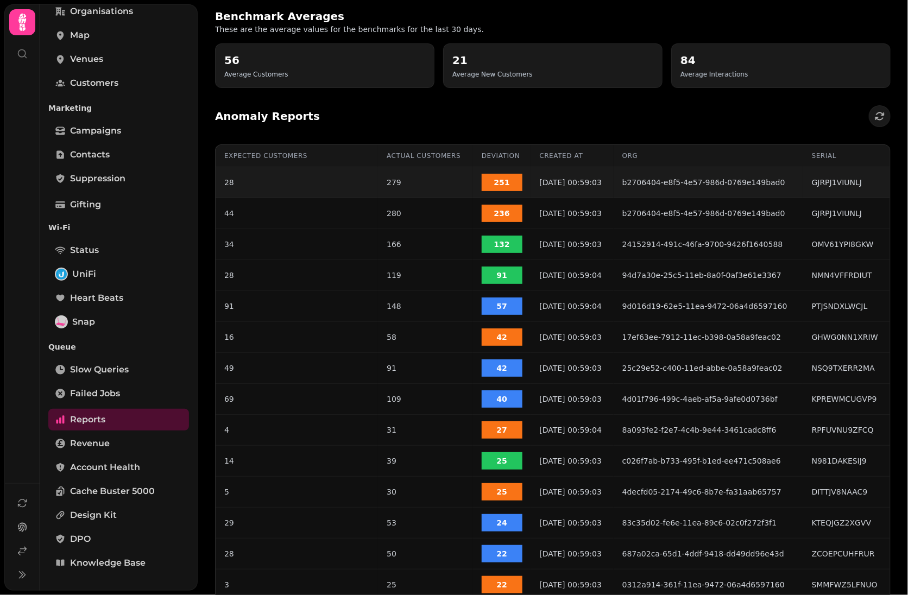
click at [495, 173] on td "251" at bounding box center [502, 182] width 58 height 31
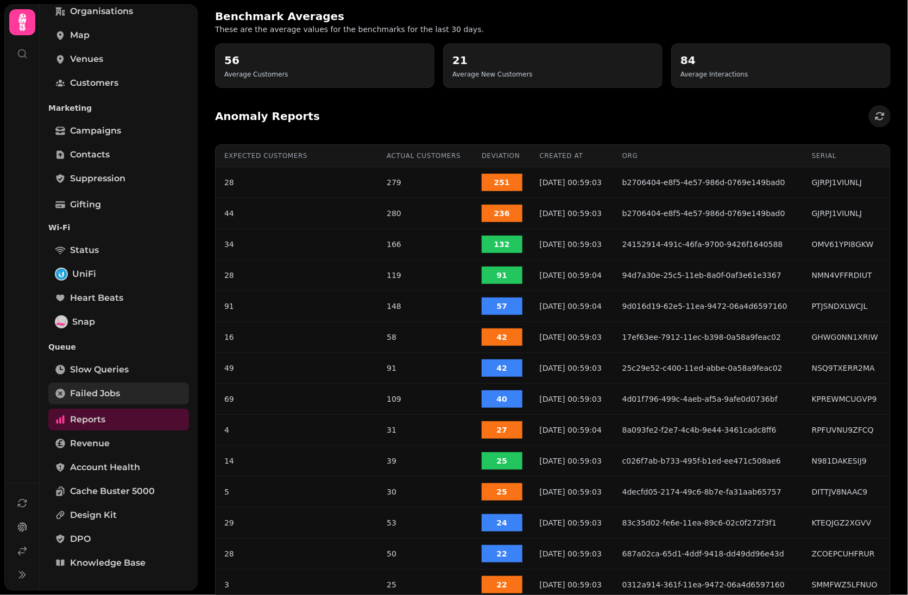
click at [64, 389] on icon "Tabs" at bounding box center [60, 393] width 11 height 11
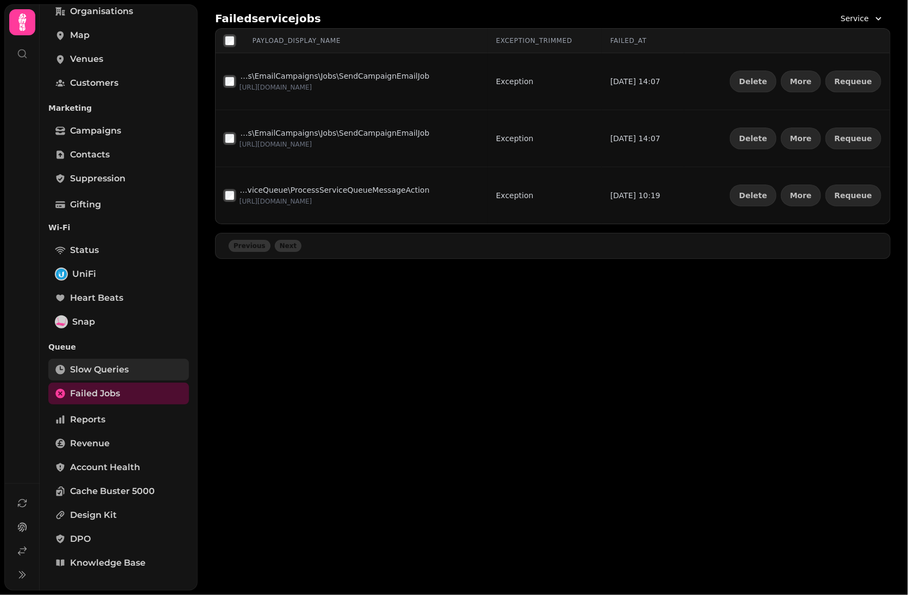
click at [122, 361] on link "Slow Queries" at bounding box center [118, 370] width 141 height 22
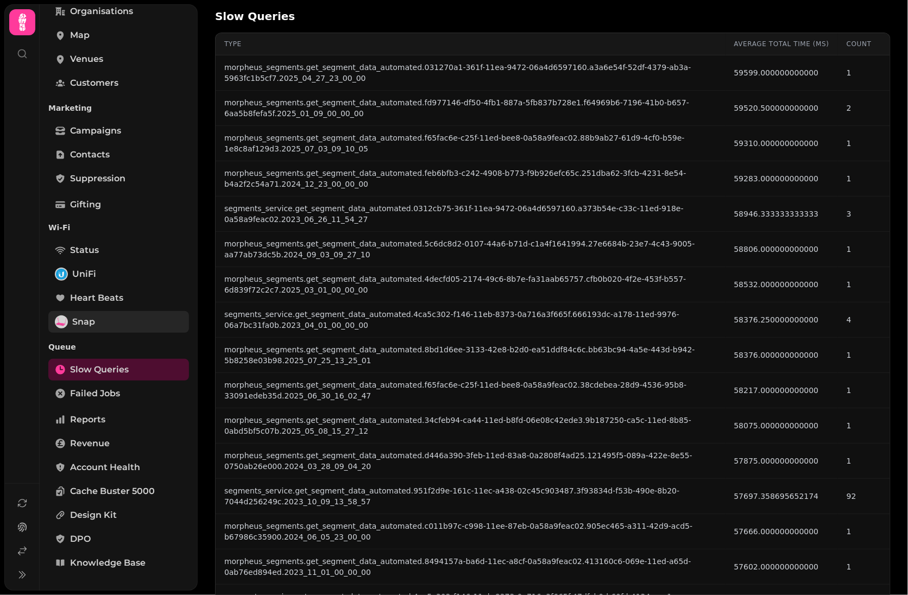
click at [79, 323] on span "Snap" at bounding box center [83, 322] width 23 height 13
select select "**"
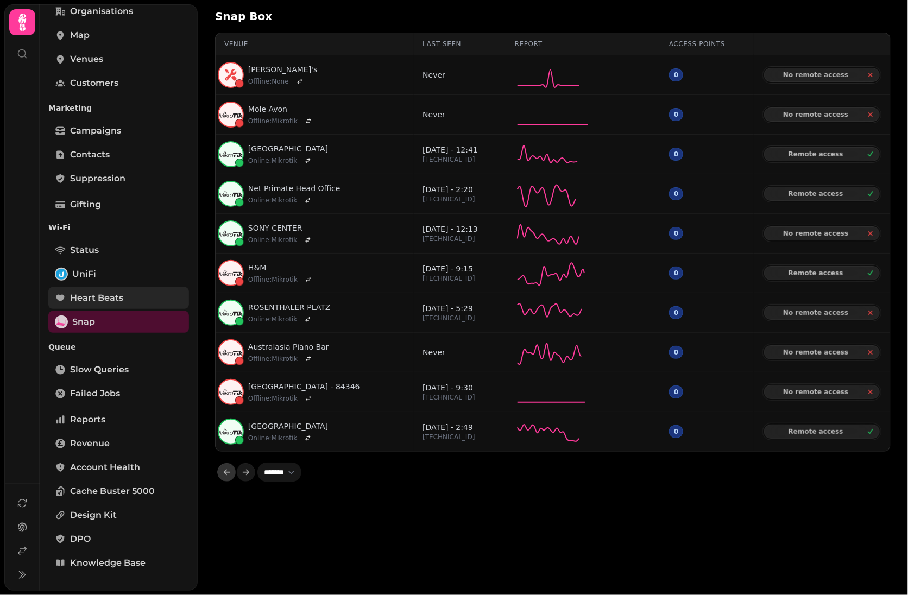
click at [95, 297] on span "Heart beats" at bounding box center [96, 298] width 53 height 13
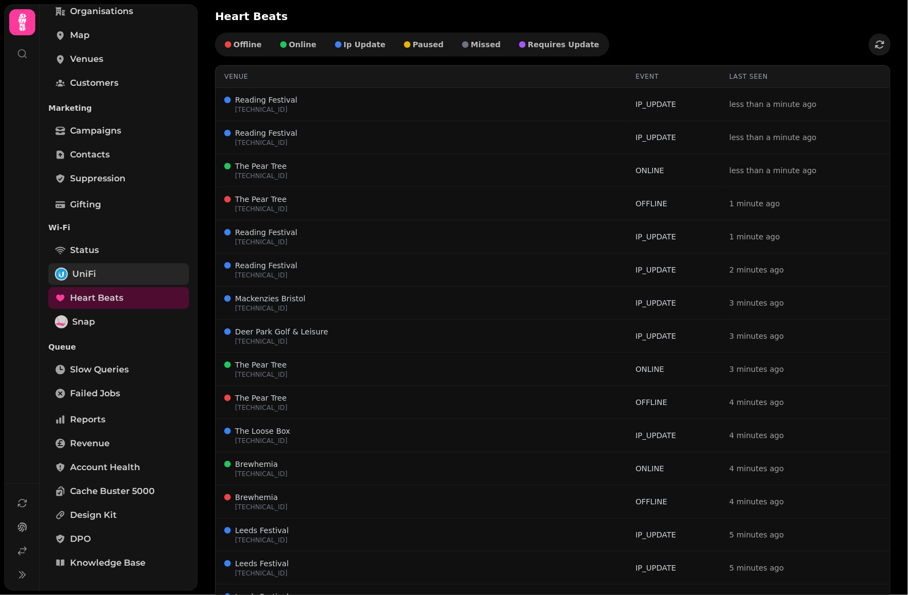
click at [80, 263] on link "UniFi" at bounding box center [118, 274] width 141 height 22
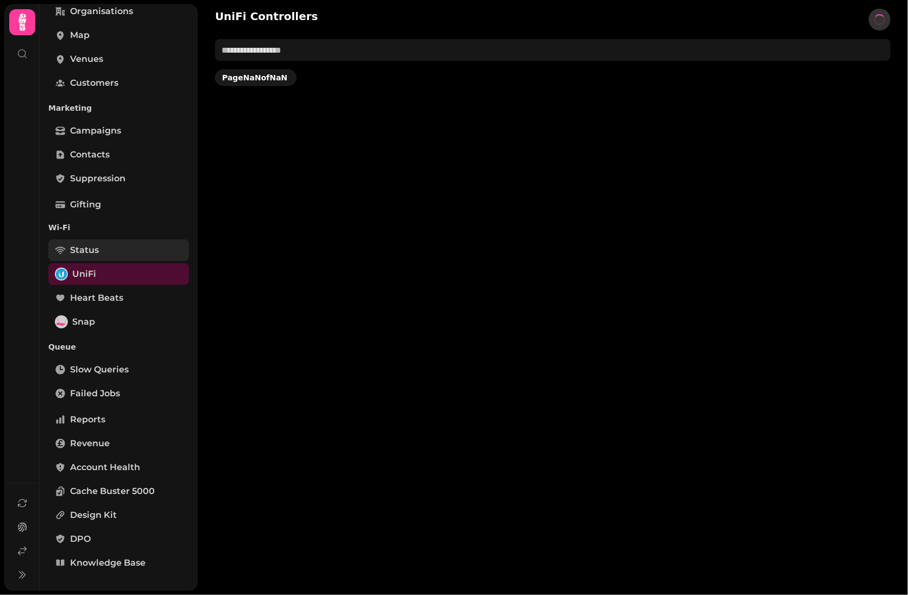
click at [85, 246] on span "Status" at bounding box center [84, 250] width 29 height 13
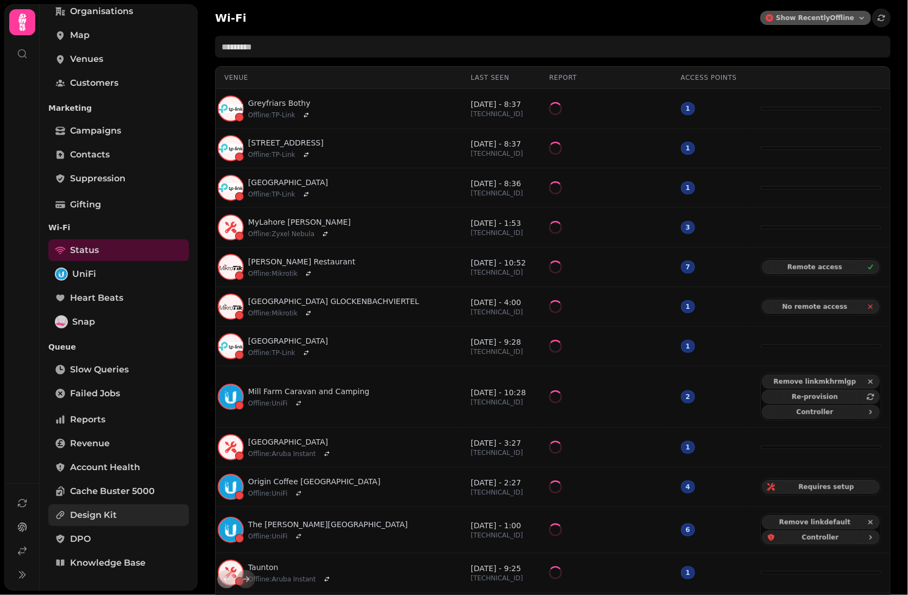
click at [93, 513] on span "Design Kit" at bounding box center [93, 515] width 47 height 13
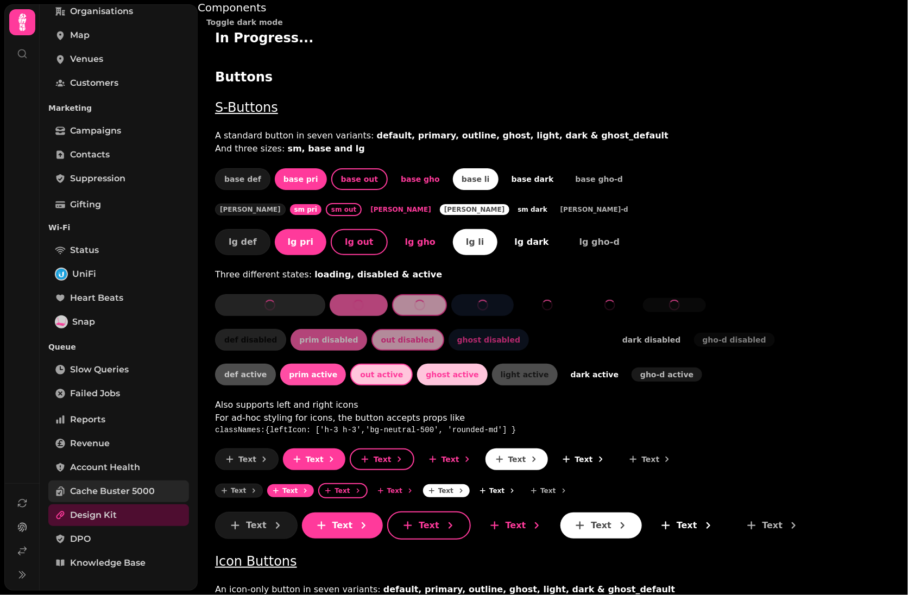
click at [99, 486] on span "Cache Buster 5000" at bounding box center [112, 491] width 85 height 13
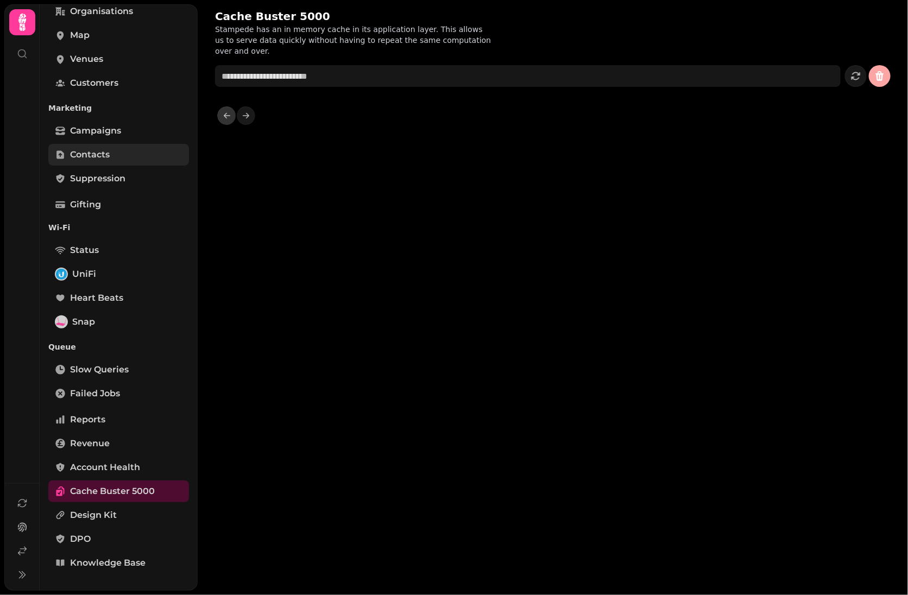
click at [82, 156] on span "Contacts" at bounding box center [90, 154] width 40 height 13
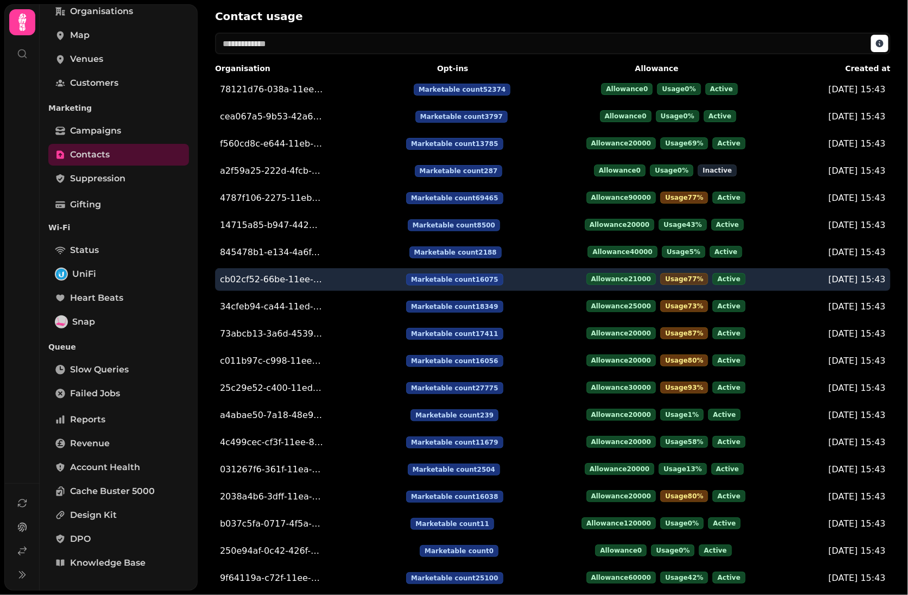
click at [661, 285] on div "Usage 77 %" at bounding box center [685, 279] width 48 height 12
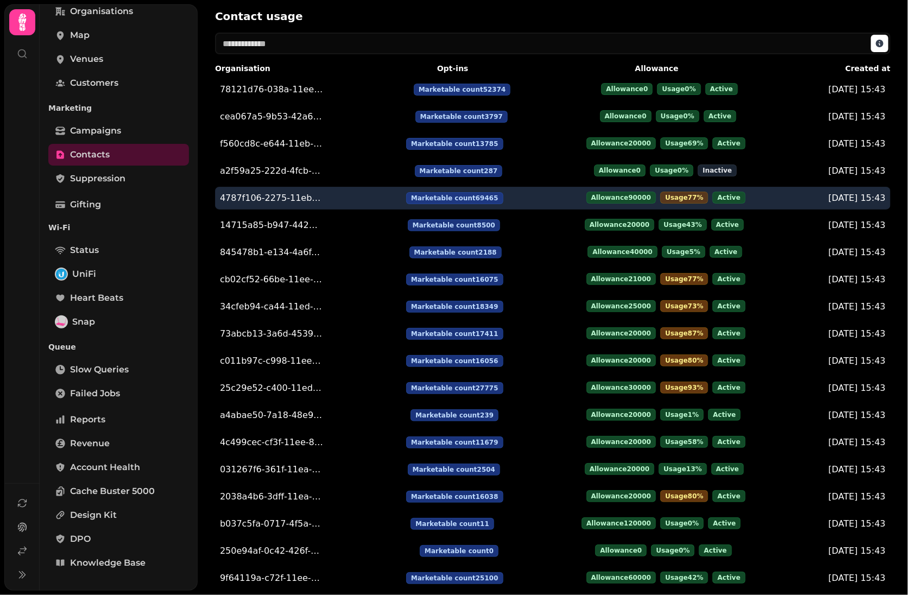
click at [661, 196] on div "Usage 77 %" at bounding box center [685, 198] width 48 height 12
